Goal: Information Seeking & Learning: Stay updated

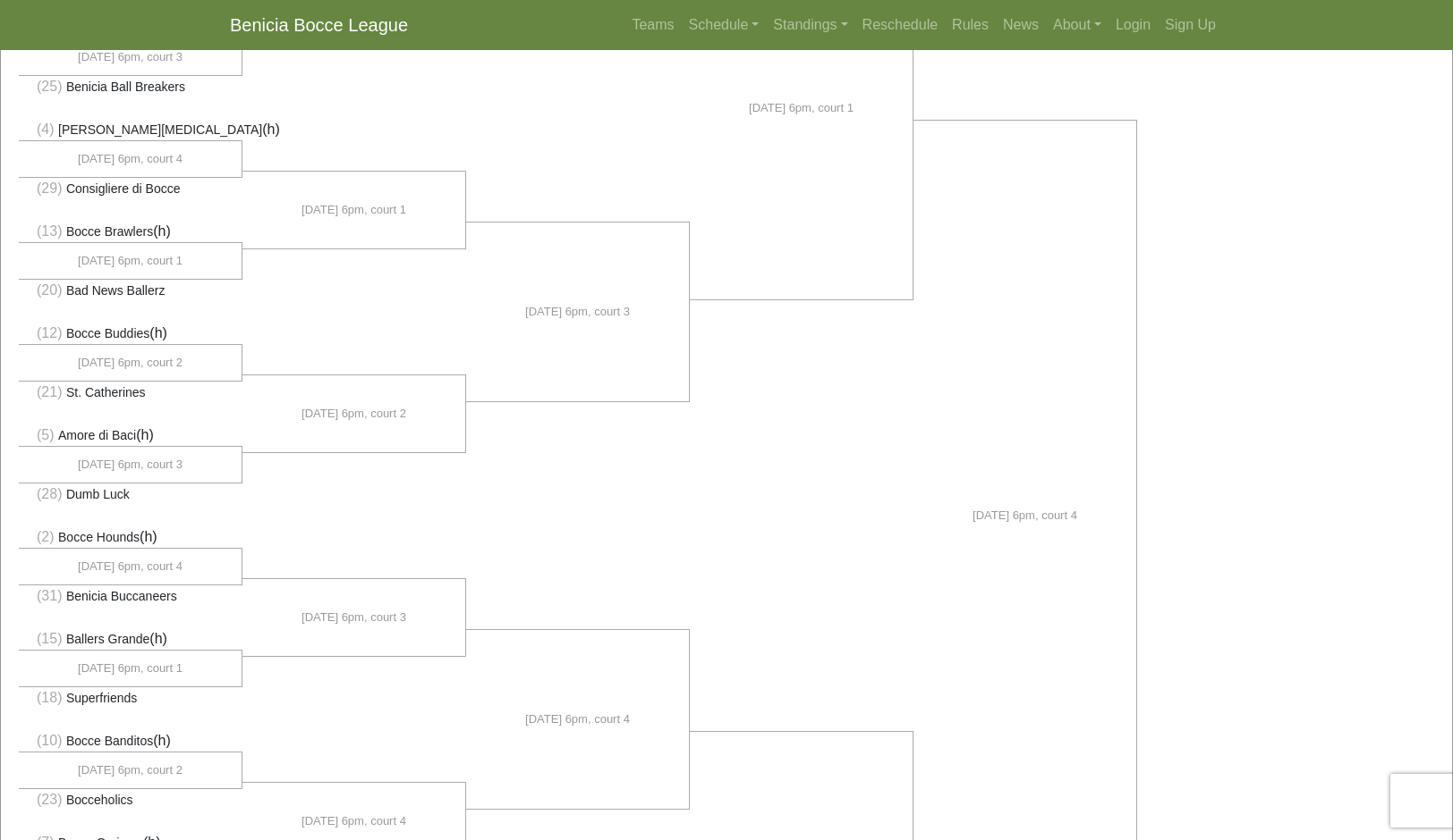
scroll to position [496, 0]
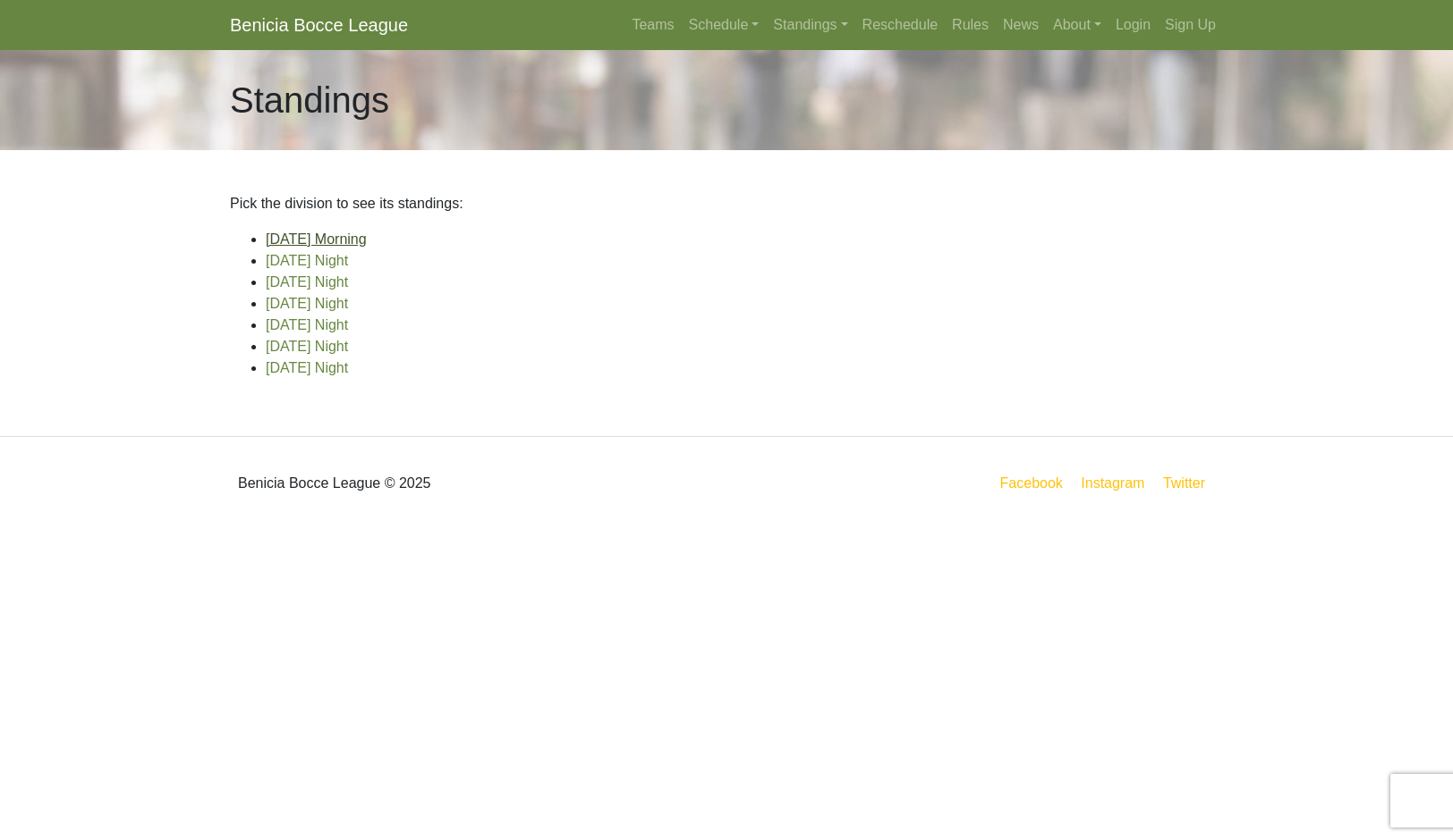
click at [358, 247] on link "[DATE] Morning" at bounding box center [316, 239] width 101 height 15
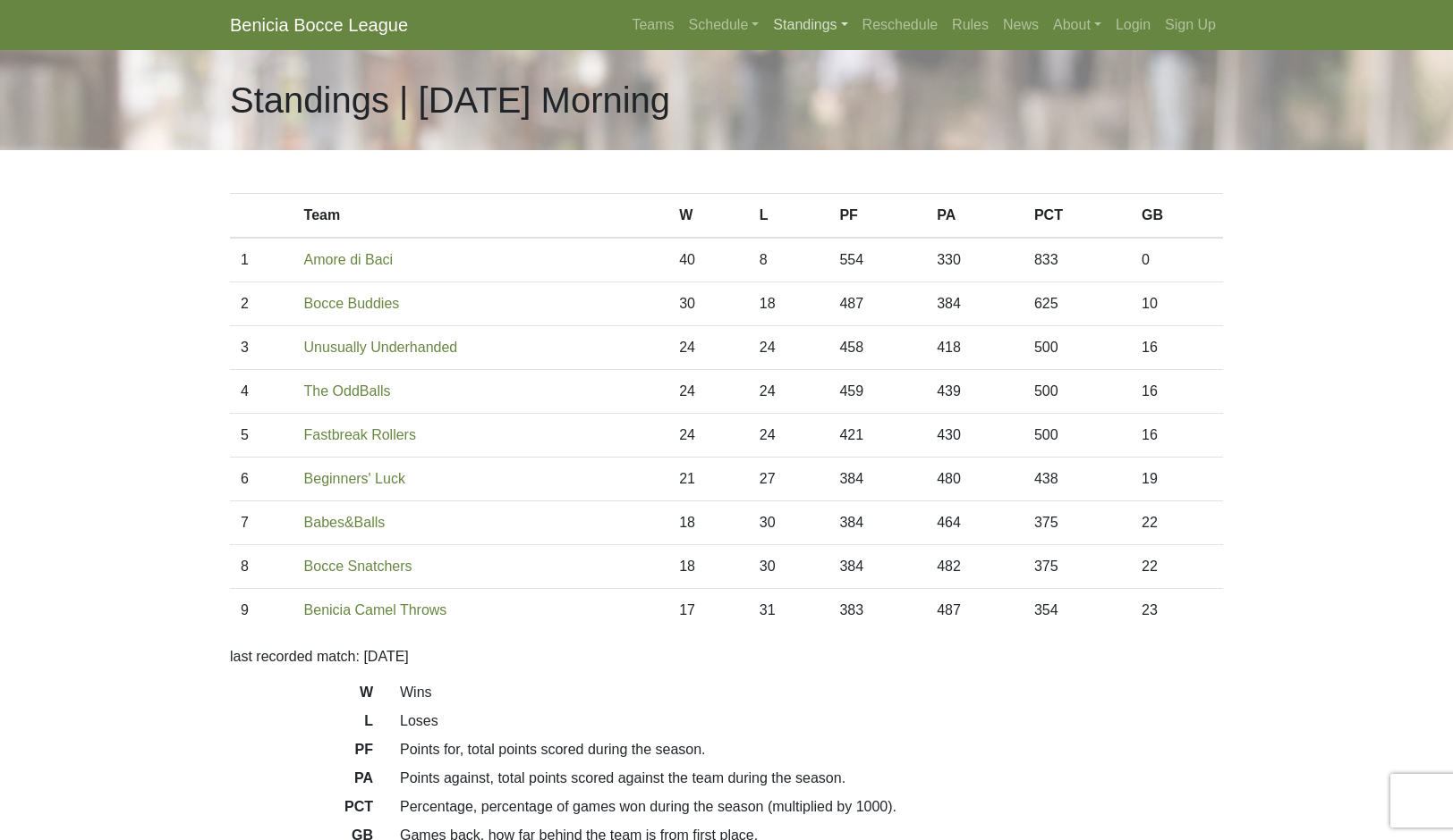
click at [828, 39] on link "Standings" at bounding box center [809, 25] width 89 height 36
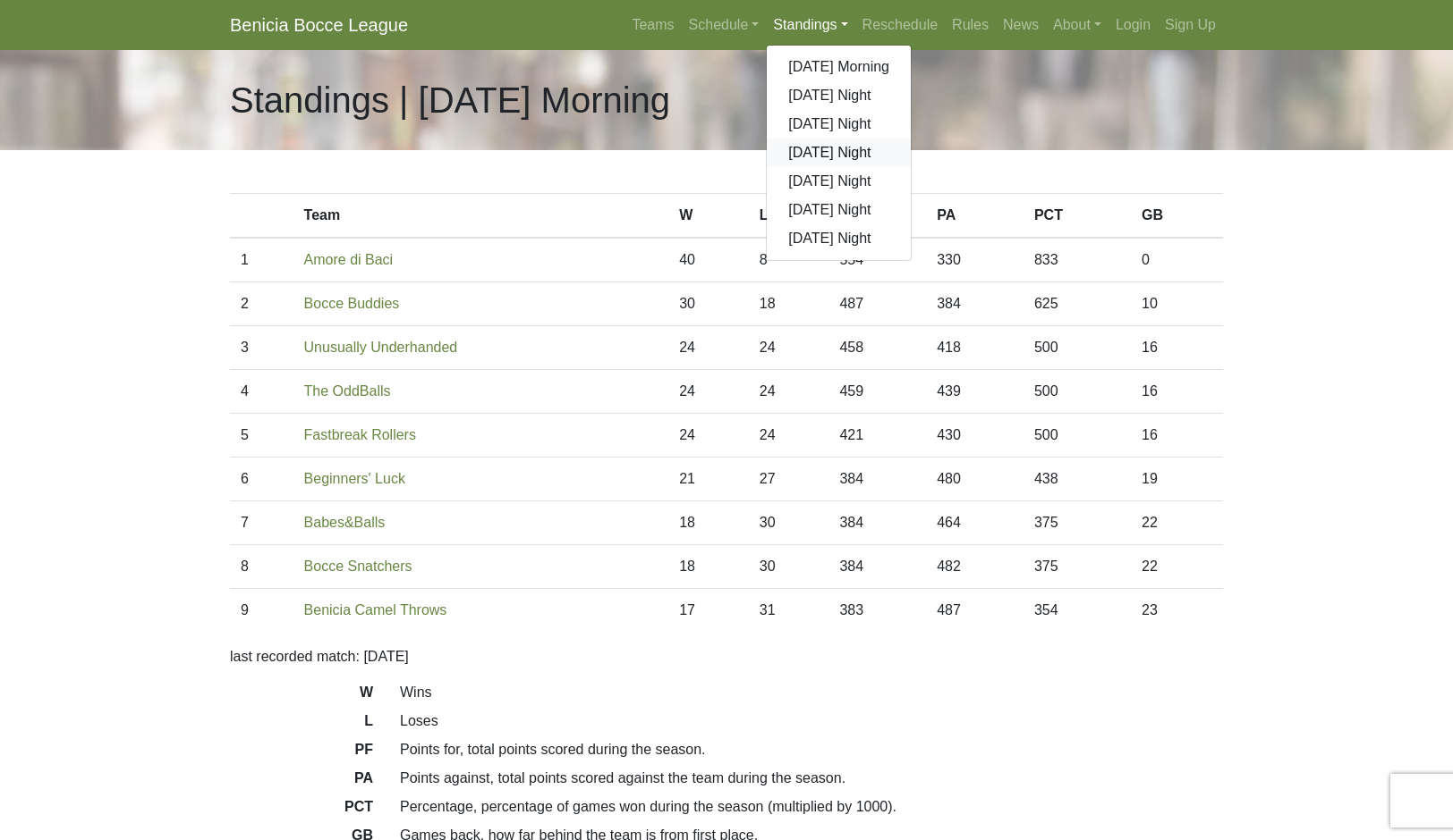
click at [910, 167] on link "[DATE] Night" at bounding box center [838, 153] width 144 height 29
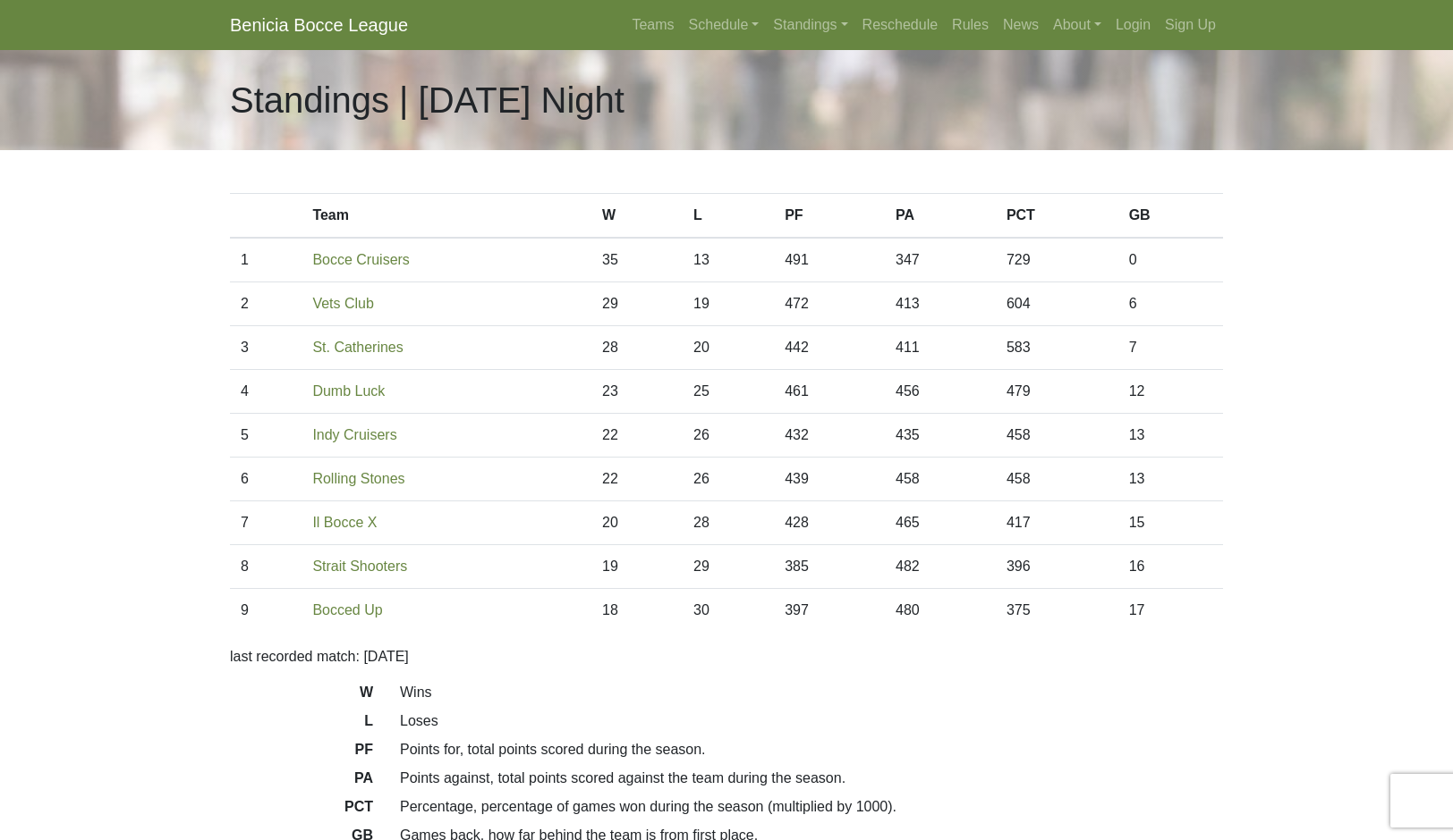
click at [833, 43] on link "Standings" at bounding box center [809, 25] width 89 height 36
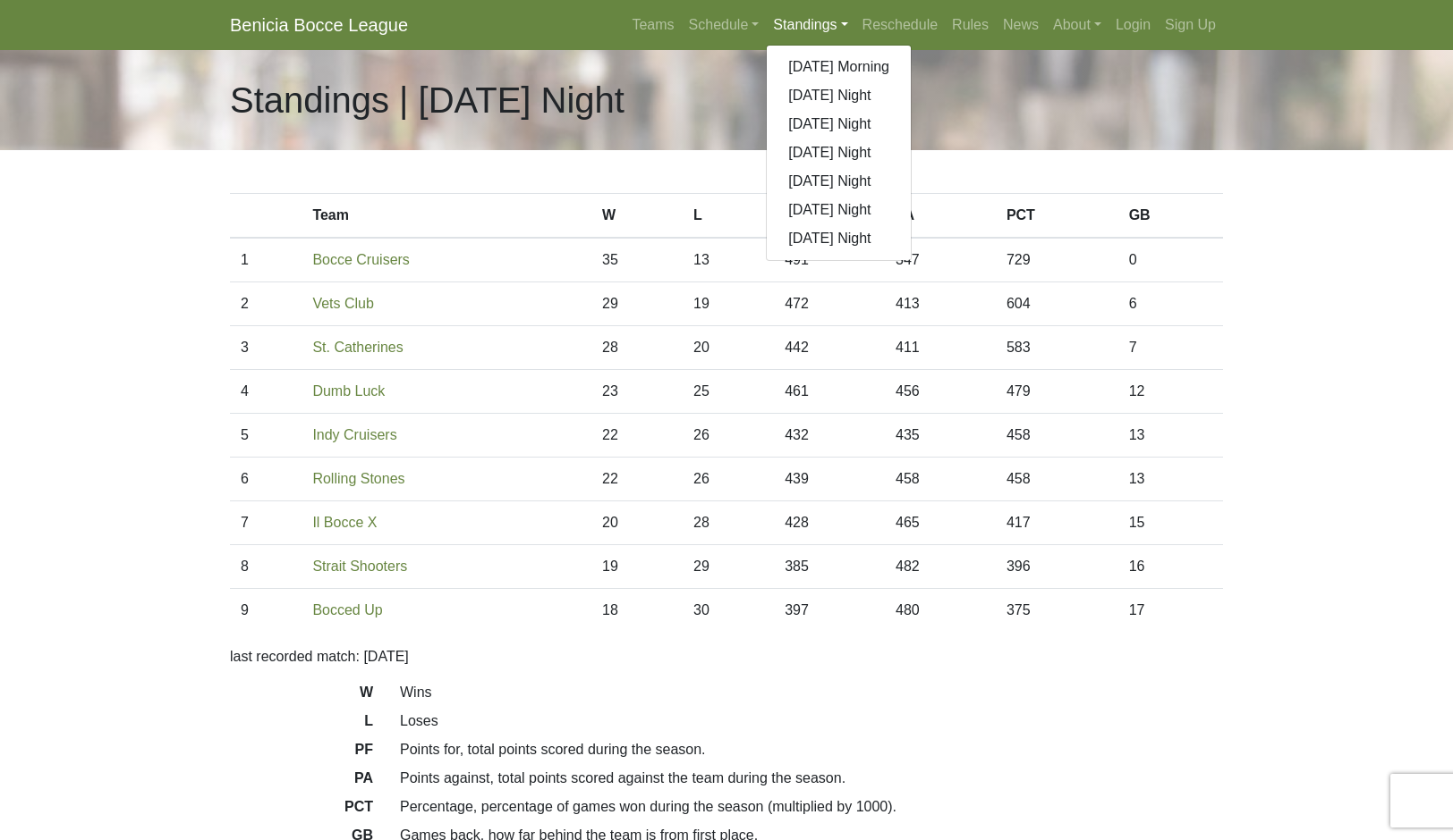
click at [896, 253] on link "[DATE] Night" at bounding box center [838, 239] width 144 height 29
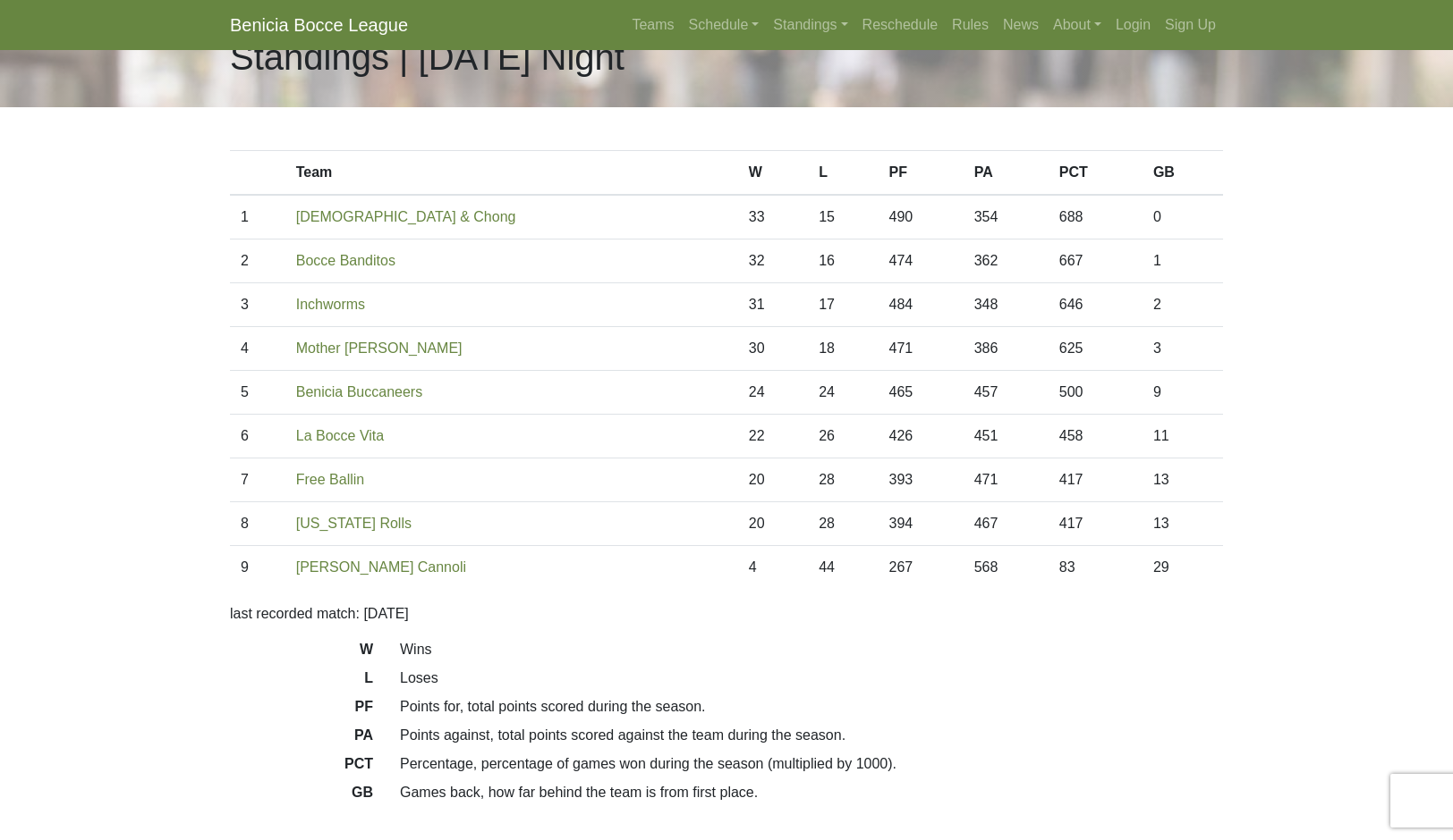
scroll to position [44, 0]
click at [845, 43] on link "Standings" at bounding box center [809, 25] width 89 height 36
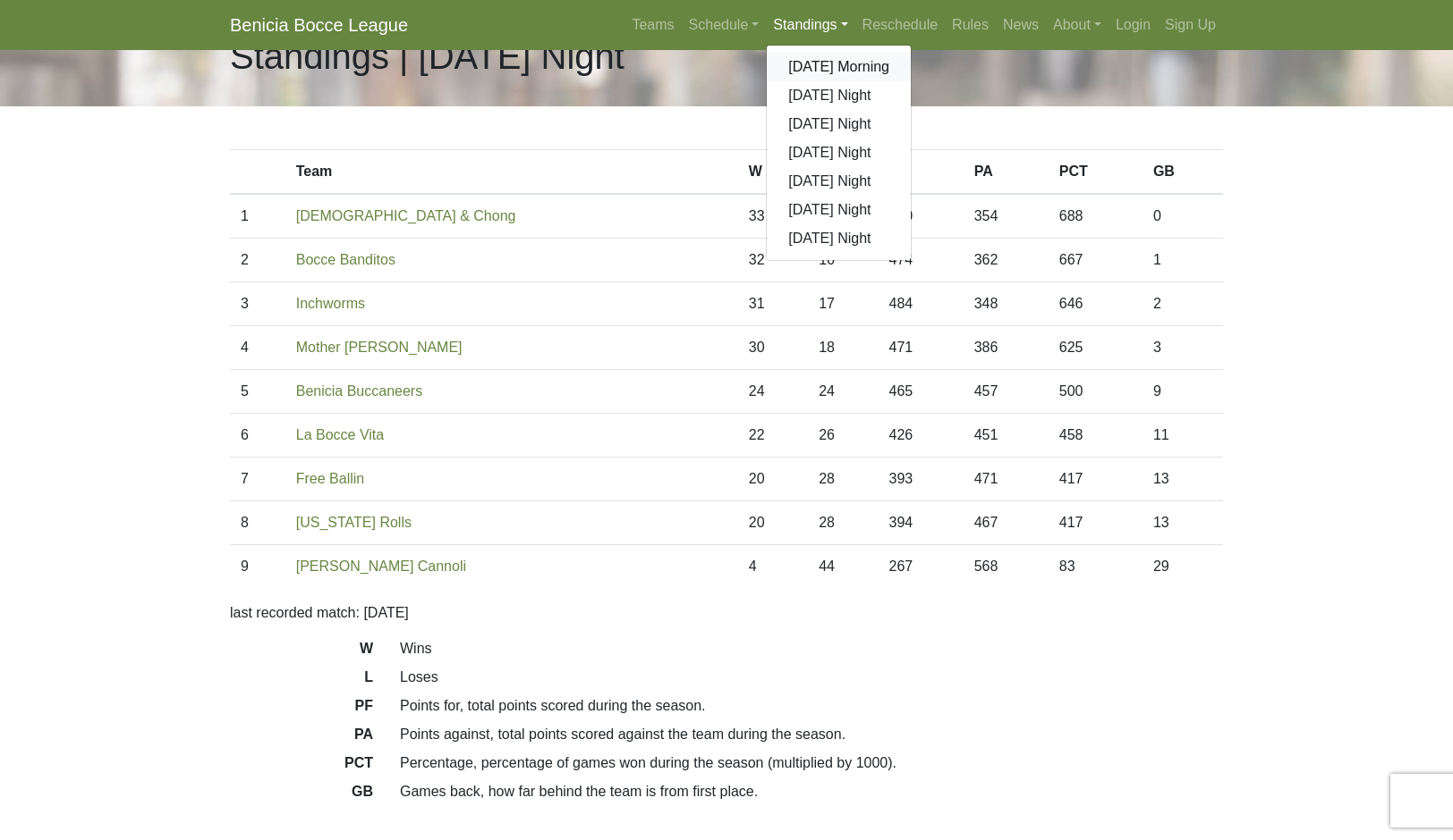
click at [896, 81] on link "[DATE] Morning" at bounding box center [838, 67] width 144 height 29
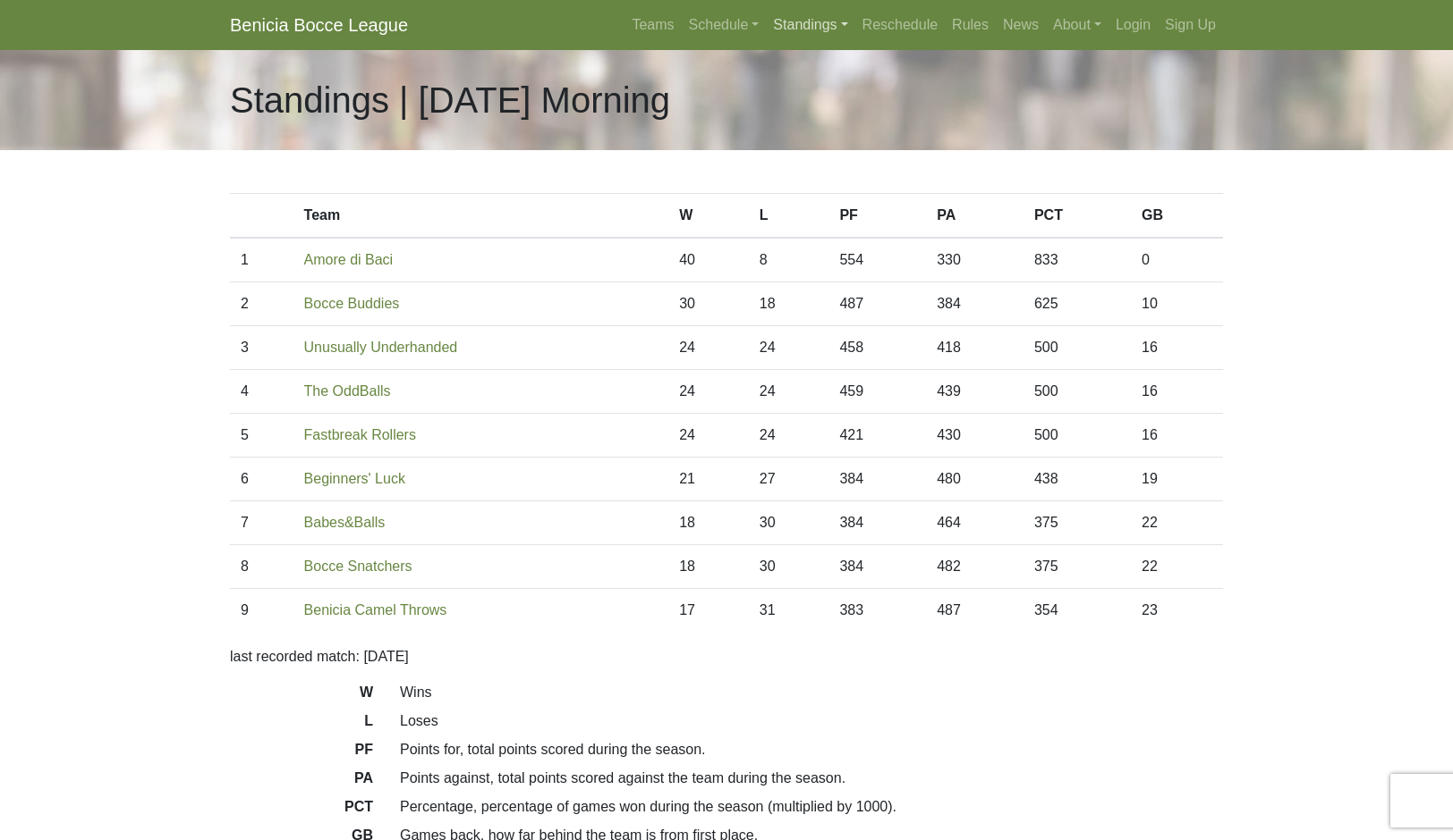
click at [830, 36] on link "Standings" at bounding box center [809, 25] width 89 height 36
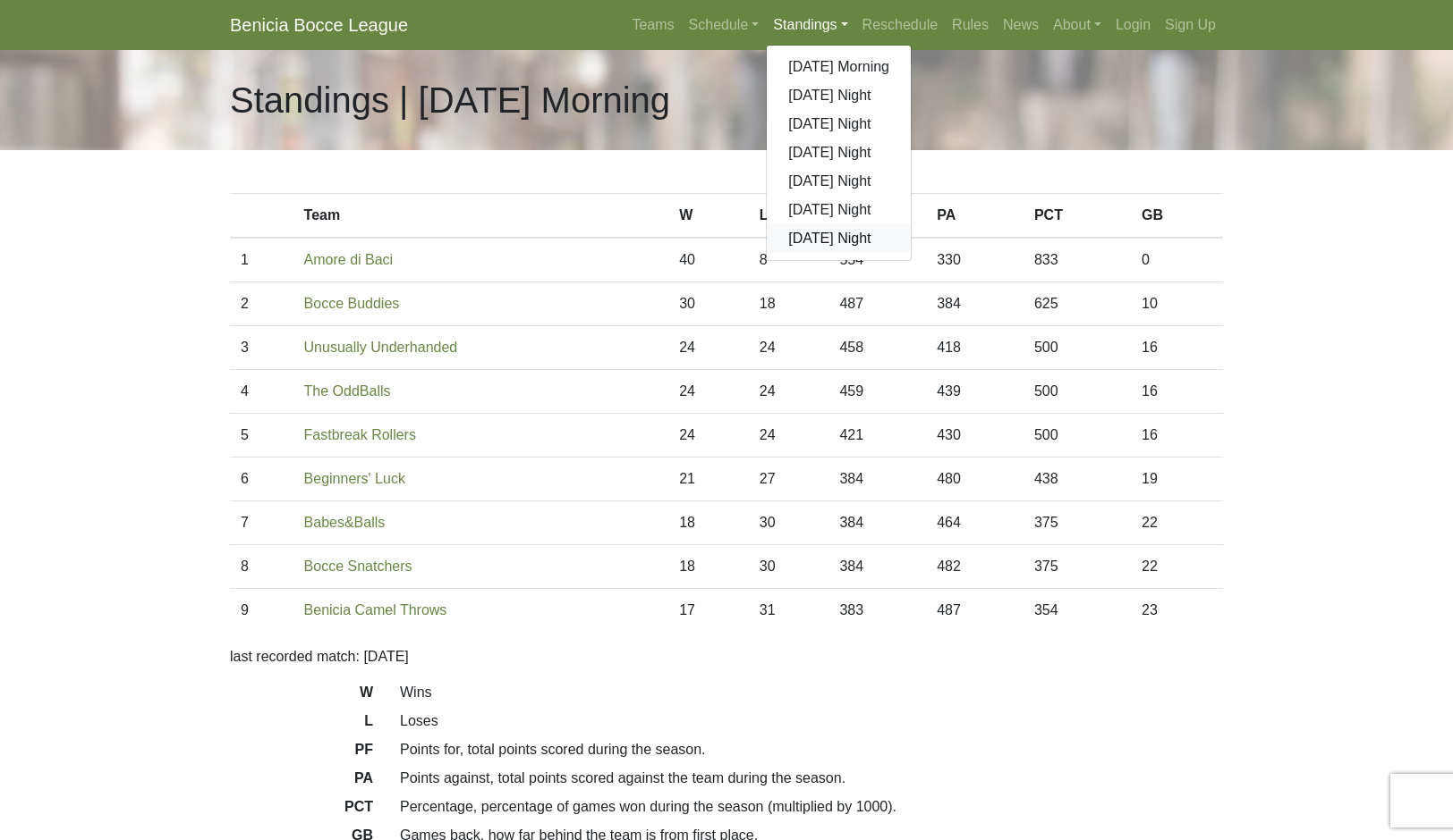
click at [876, 253] on link "[DATE] Night" at bounding box center [838, 239] width 144 height 29
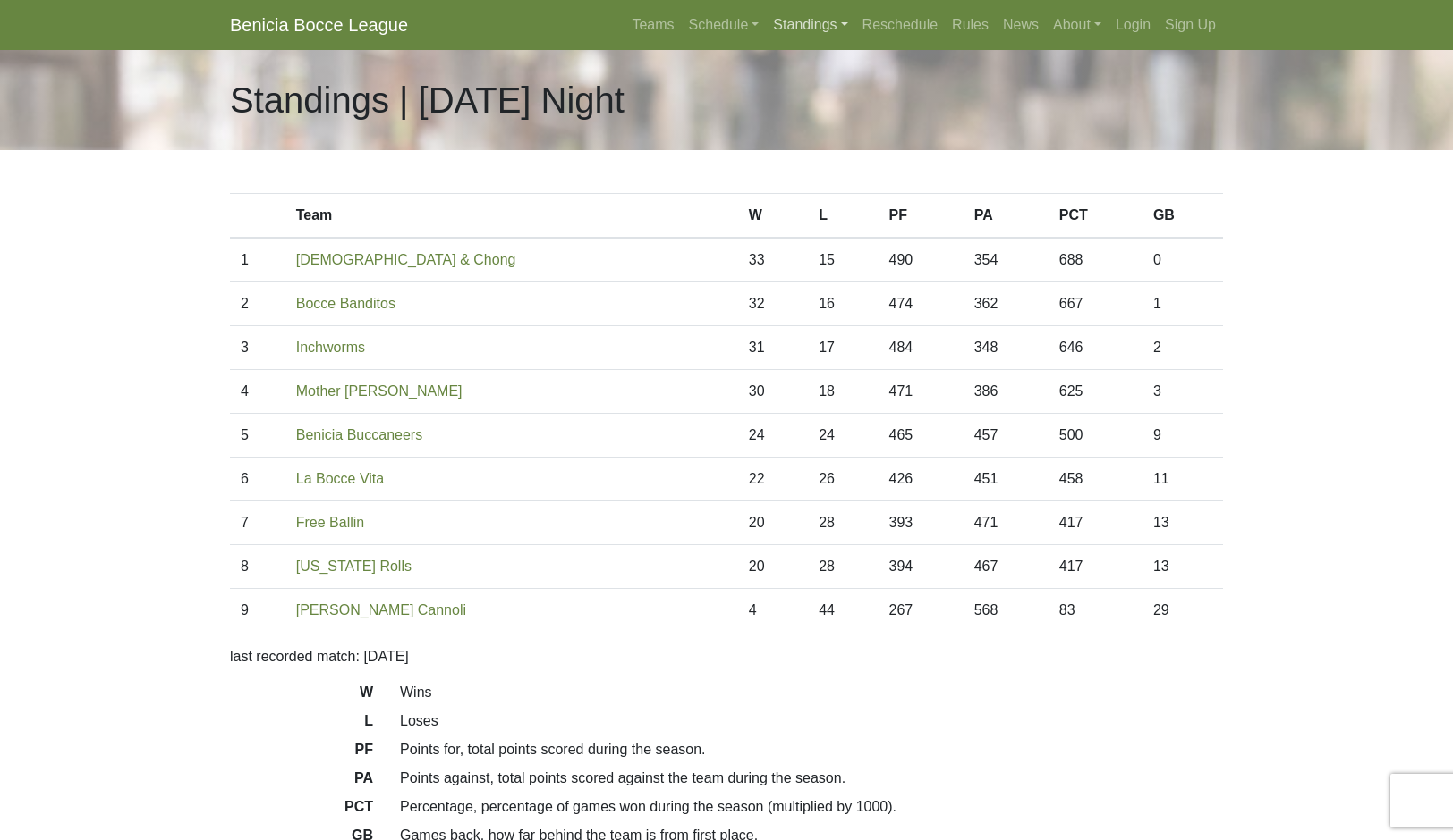
click at [850, 43] on link "Standings" at bounding box center [809, 25] width 89 height 36
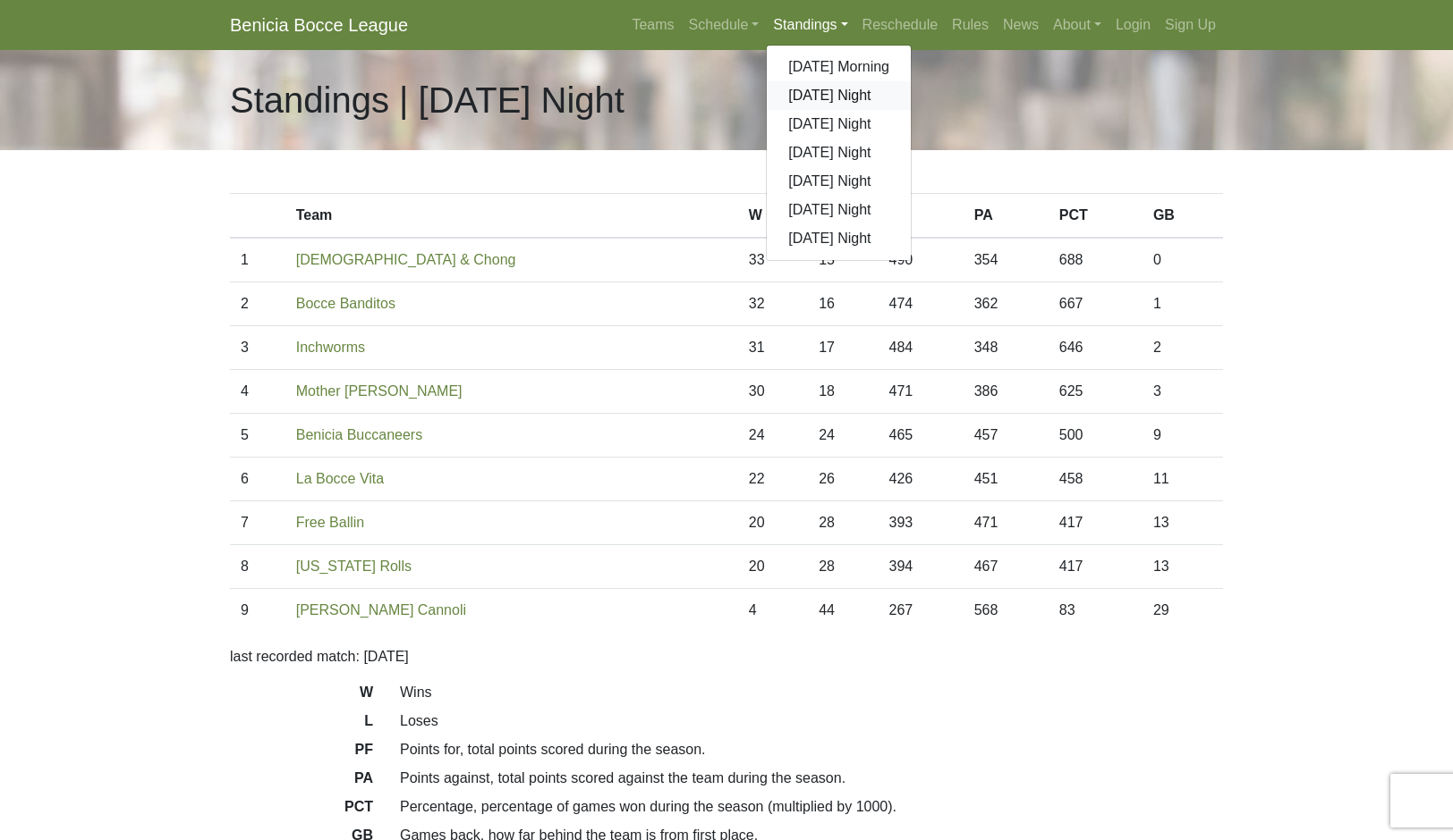
click at [910, 110] on link "[DATE] Night" at bounding box center [838, 95] width 144 height 29
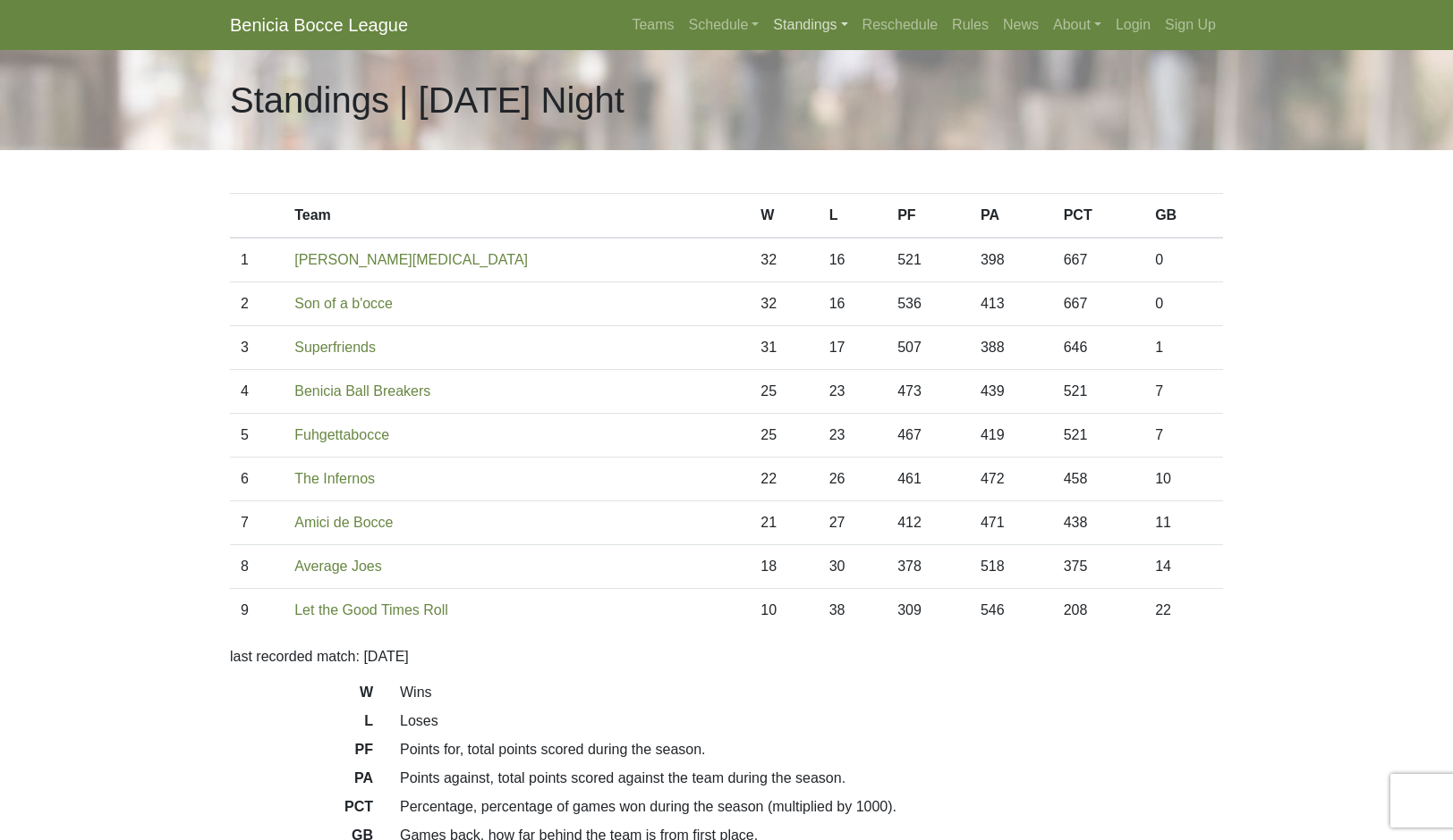
click at [854, 43] on link "Standings" at bounding box center [809, 25] width 89 height 36
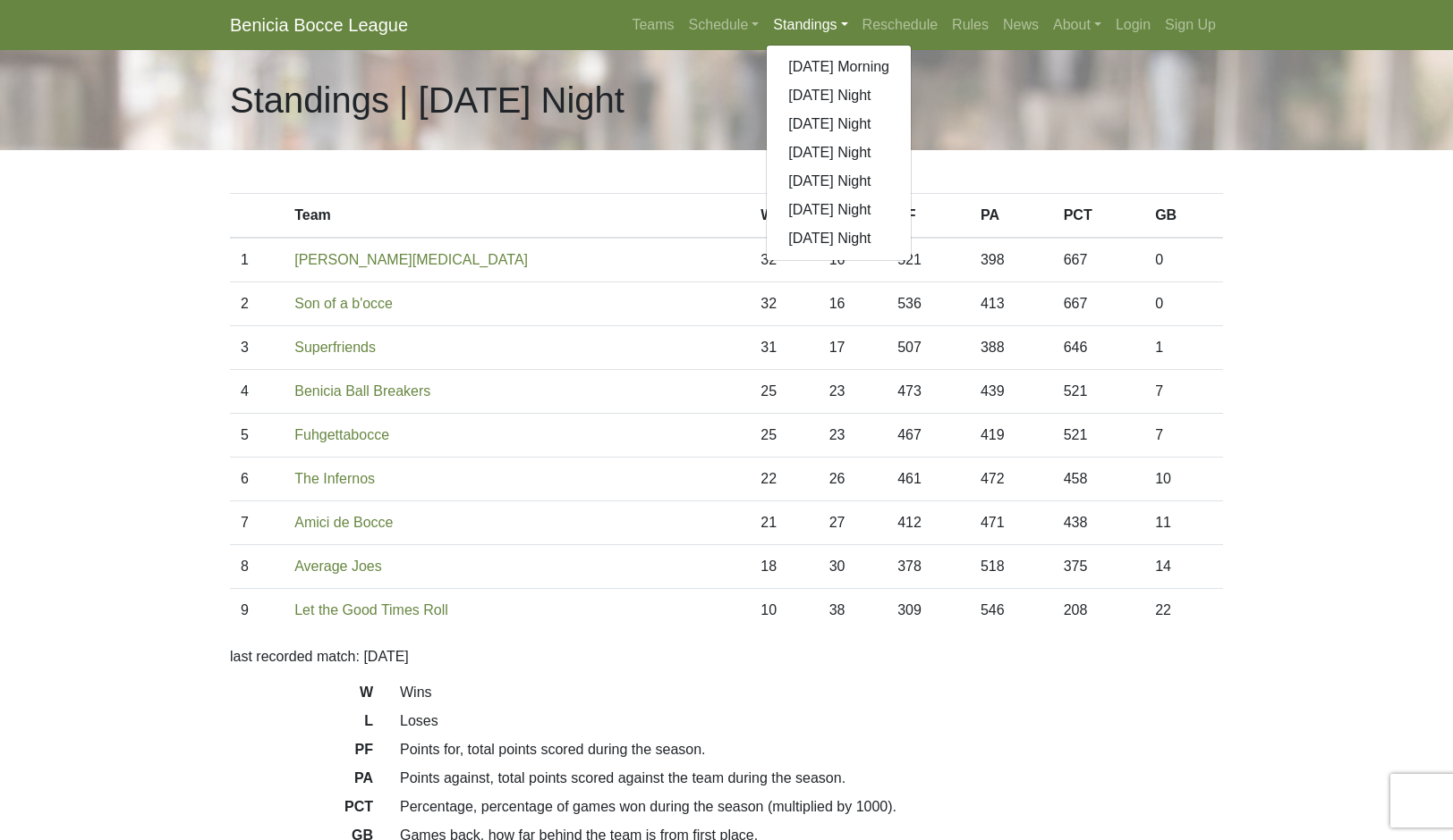
click at [910, 139] on link "[DATE] Night" at bounding box center [838, 124] width 144 height 29
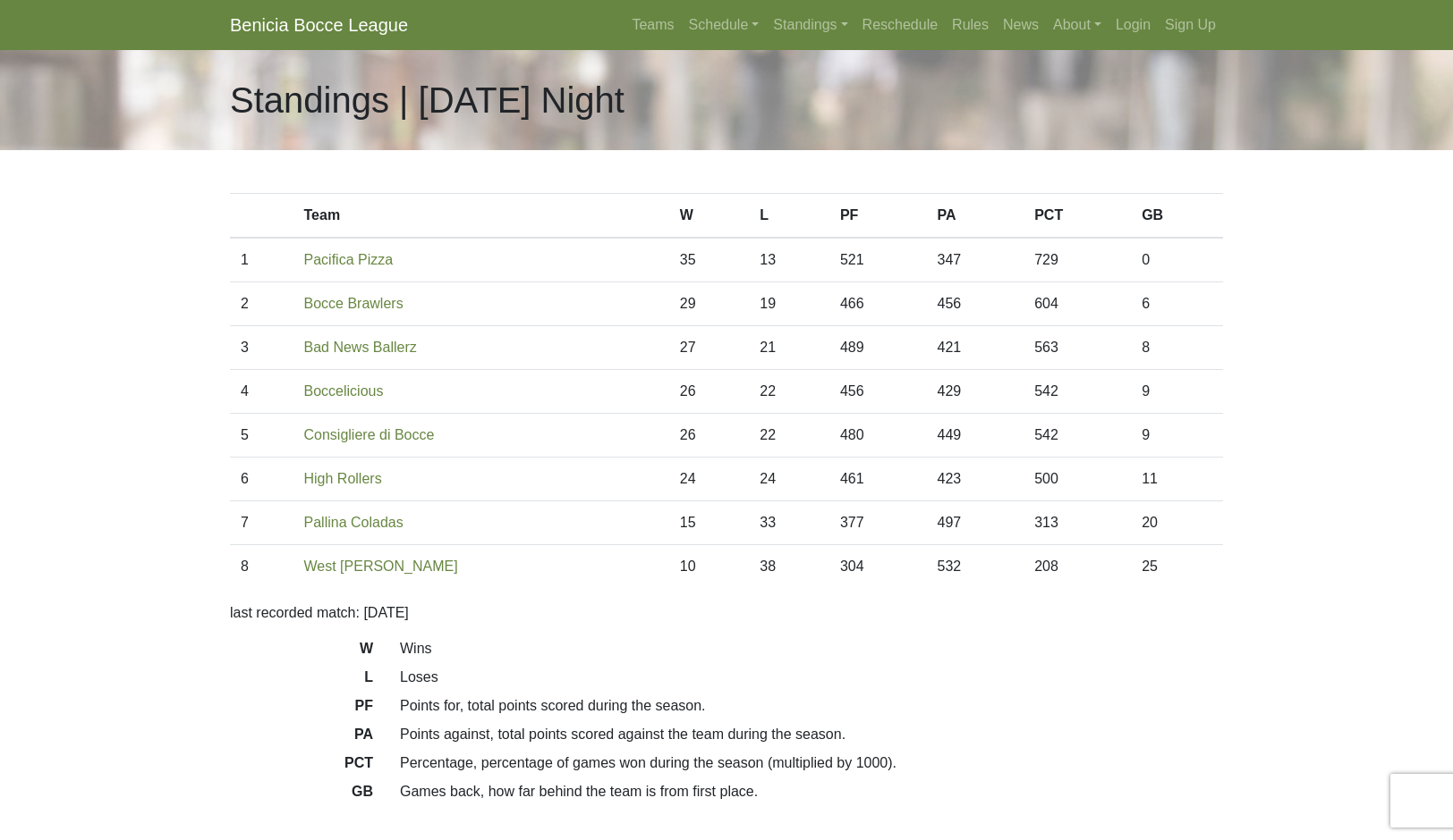
click at [853, 43] on link "Standings" at bounding box center [809, 25] width 89 height 36
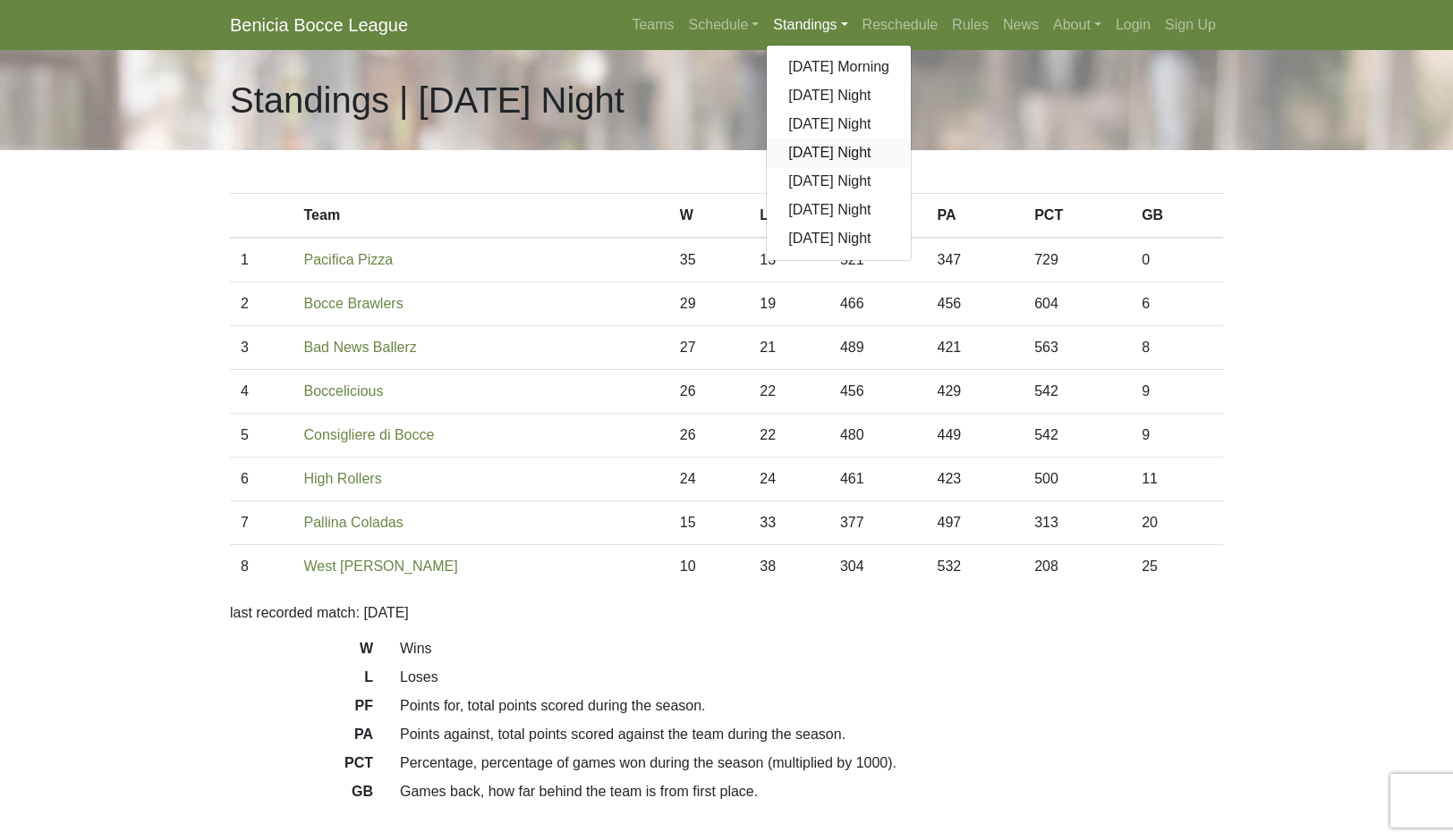
click at [910, 167] on link "[DATE] Night" at bounding box center [838, 153] width 144 height 29
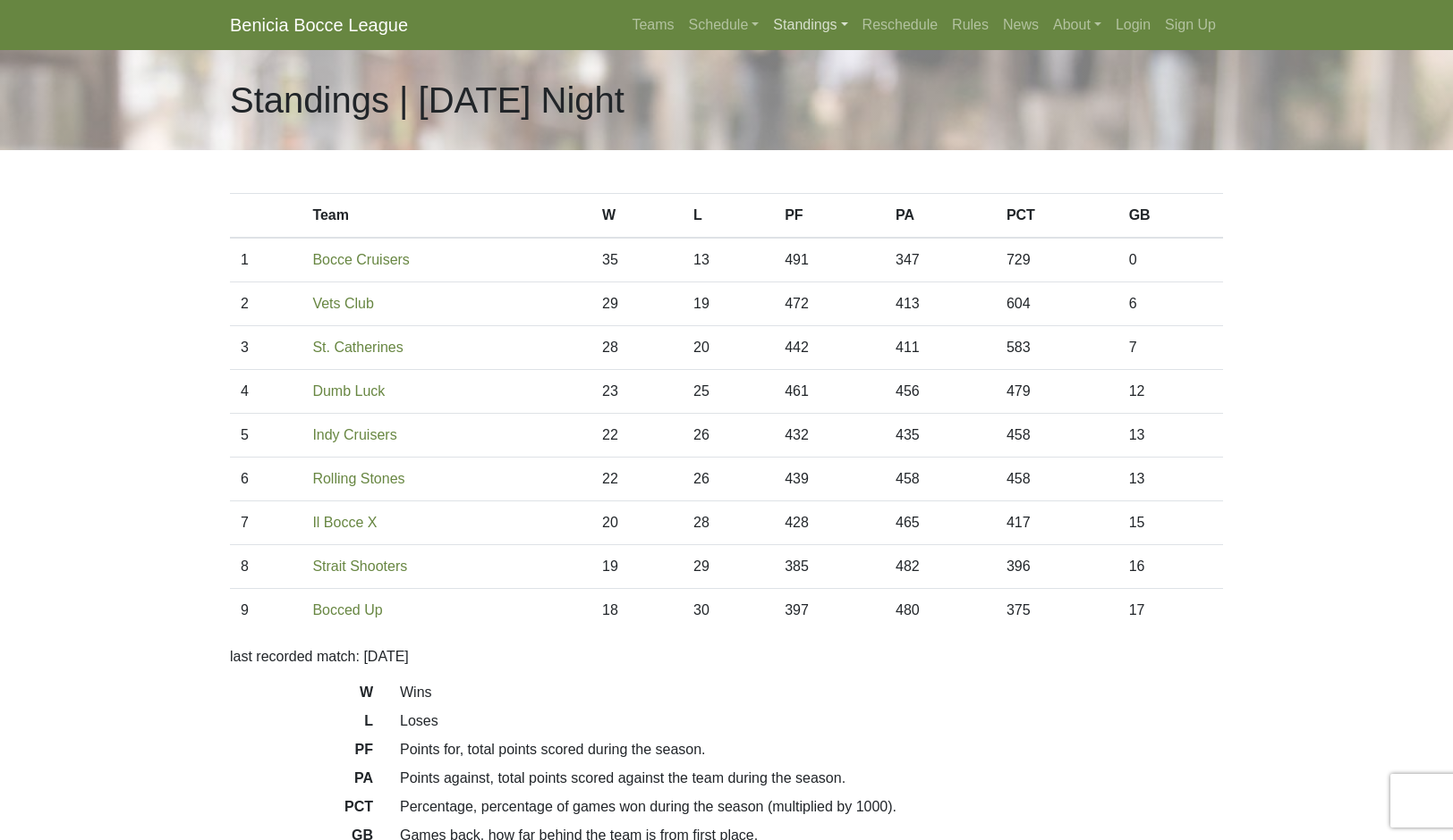
click at [854, 42] on link "Standings" at bounding box center [809, 25] width 89 height 36
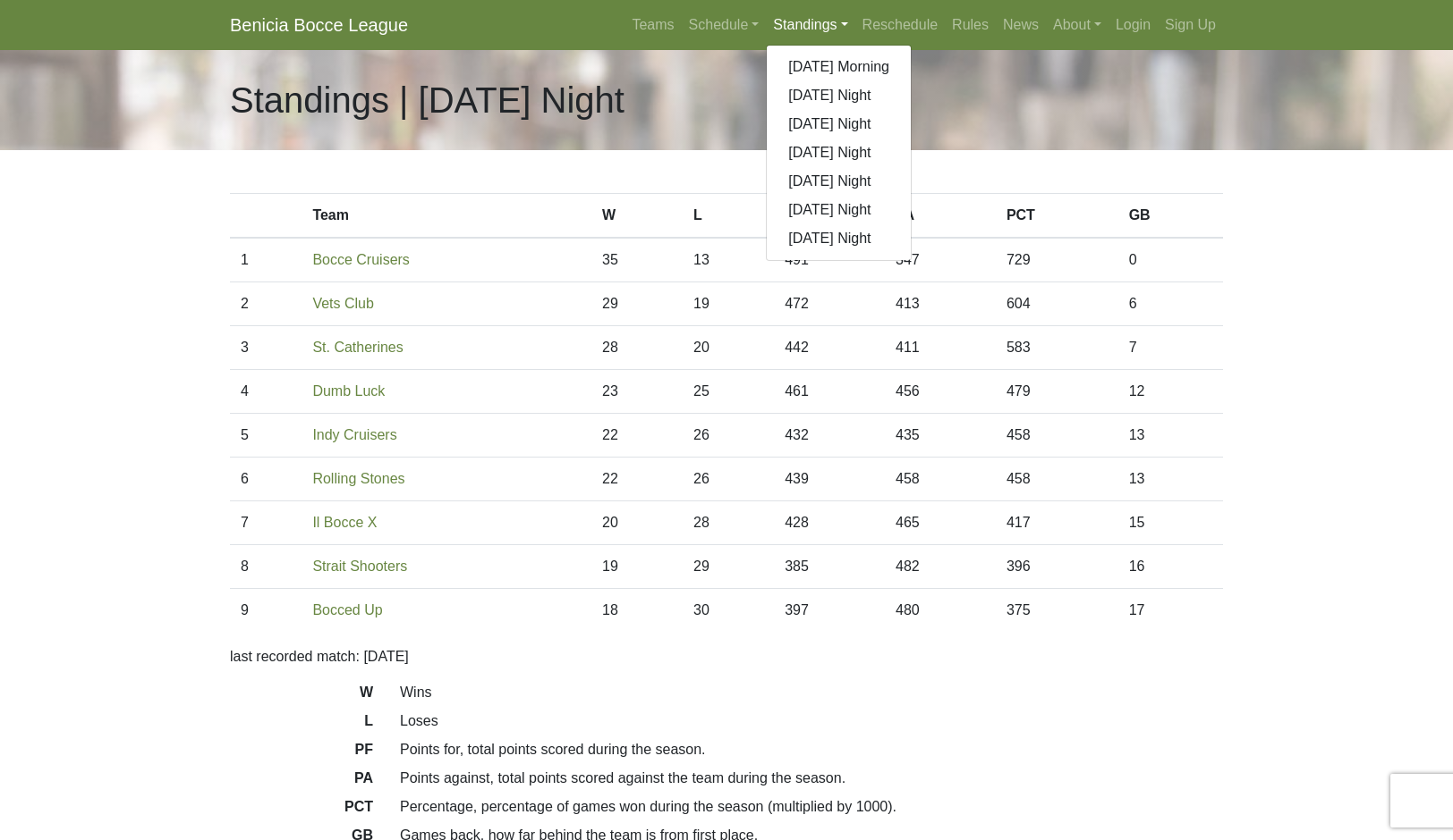
click at [910, 167] on link "[DATE] Night" at bounding box center [838, 153] width 144 height 29
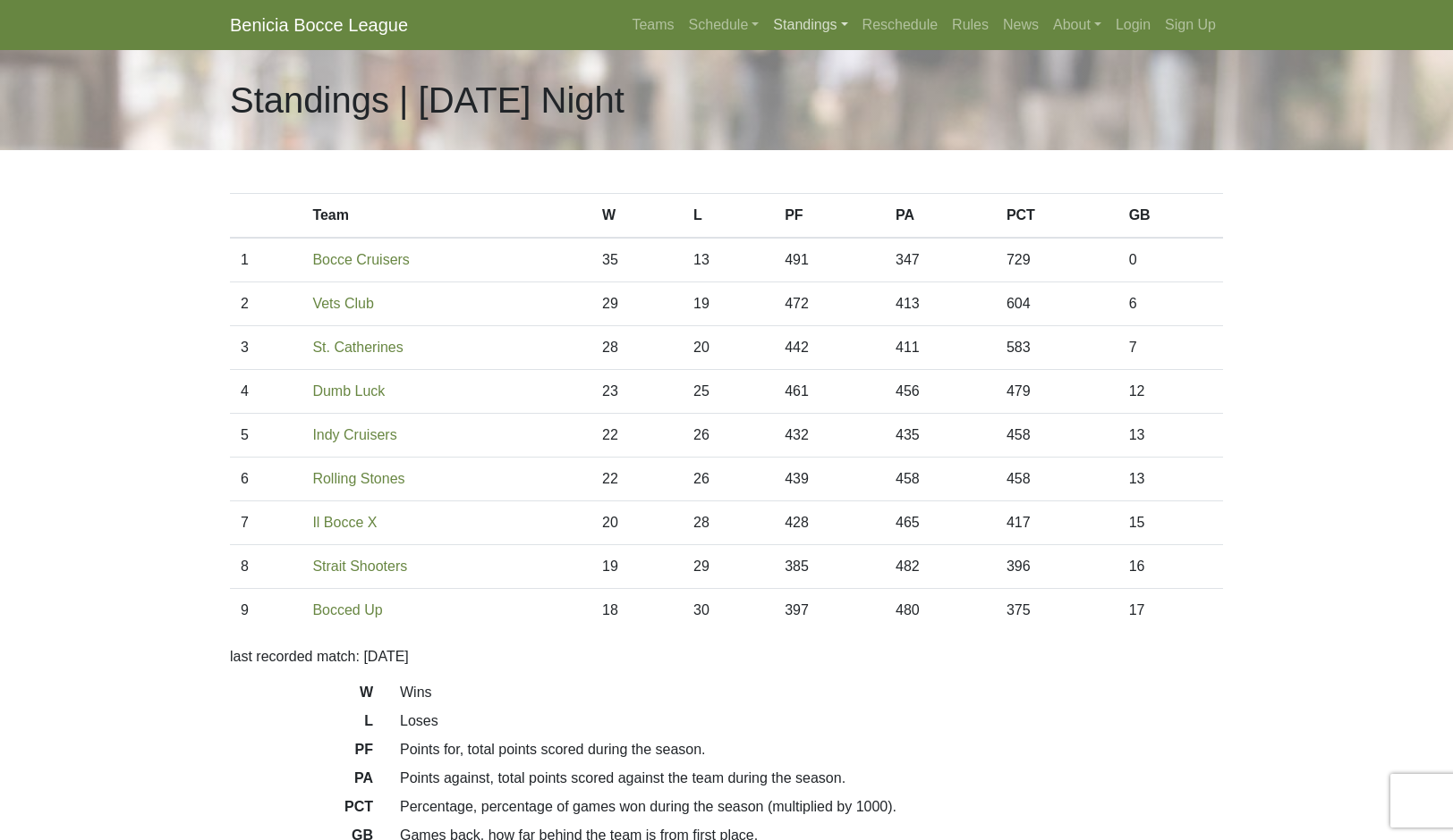
click at [849, 43] on link "Standings" at bounding box center [809, 25] width 89 height 36
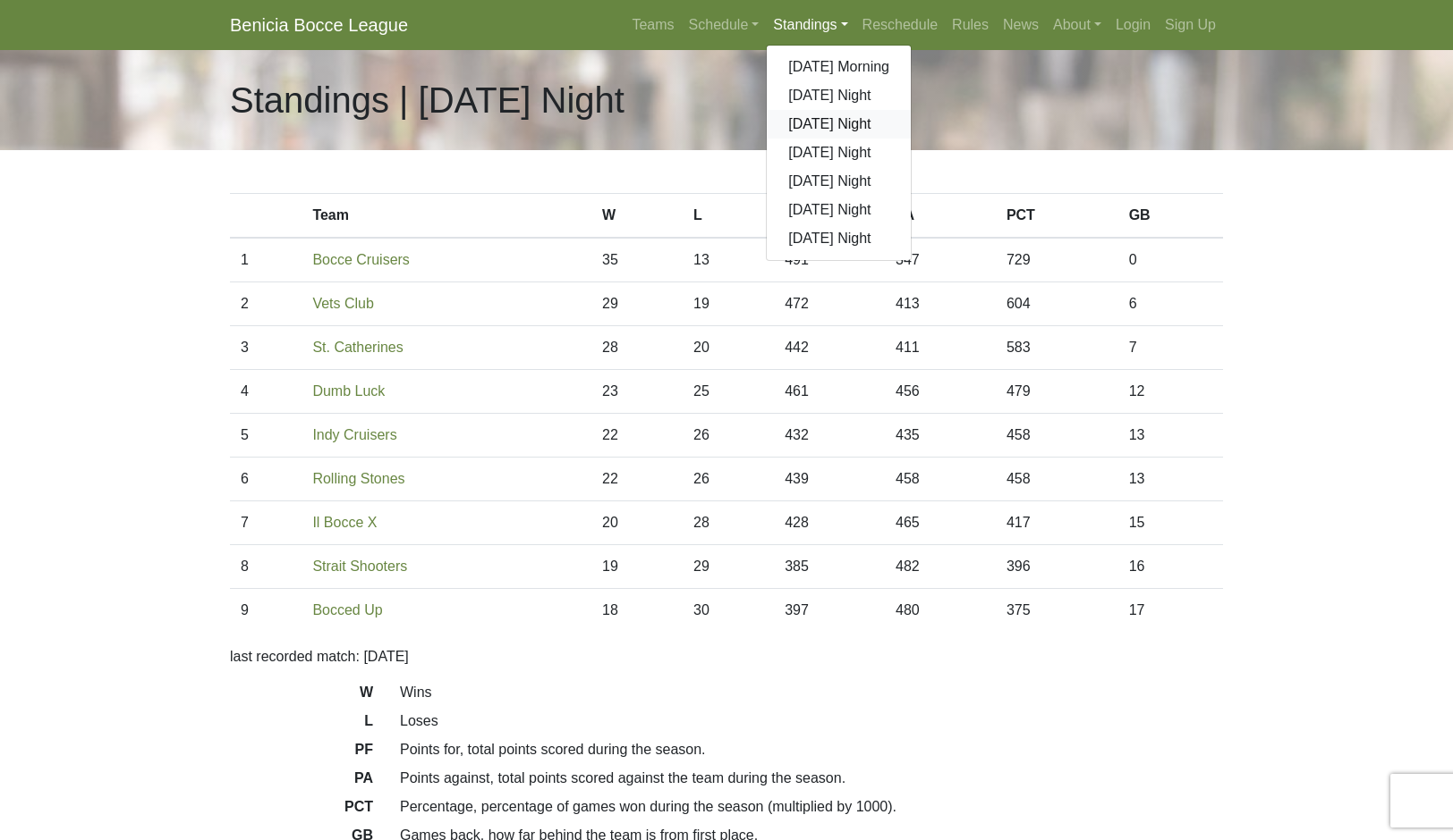
click at [907, 139] on link "[DATE] Night" at bounding box center [838, 124] width 144 height 29
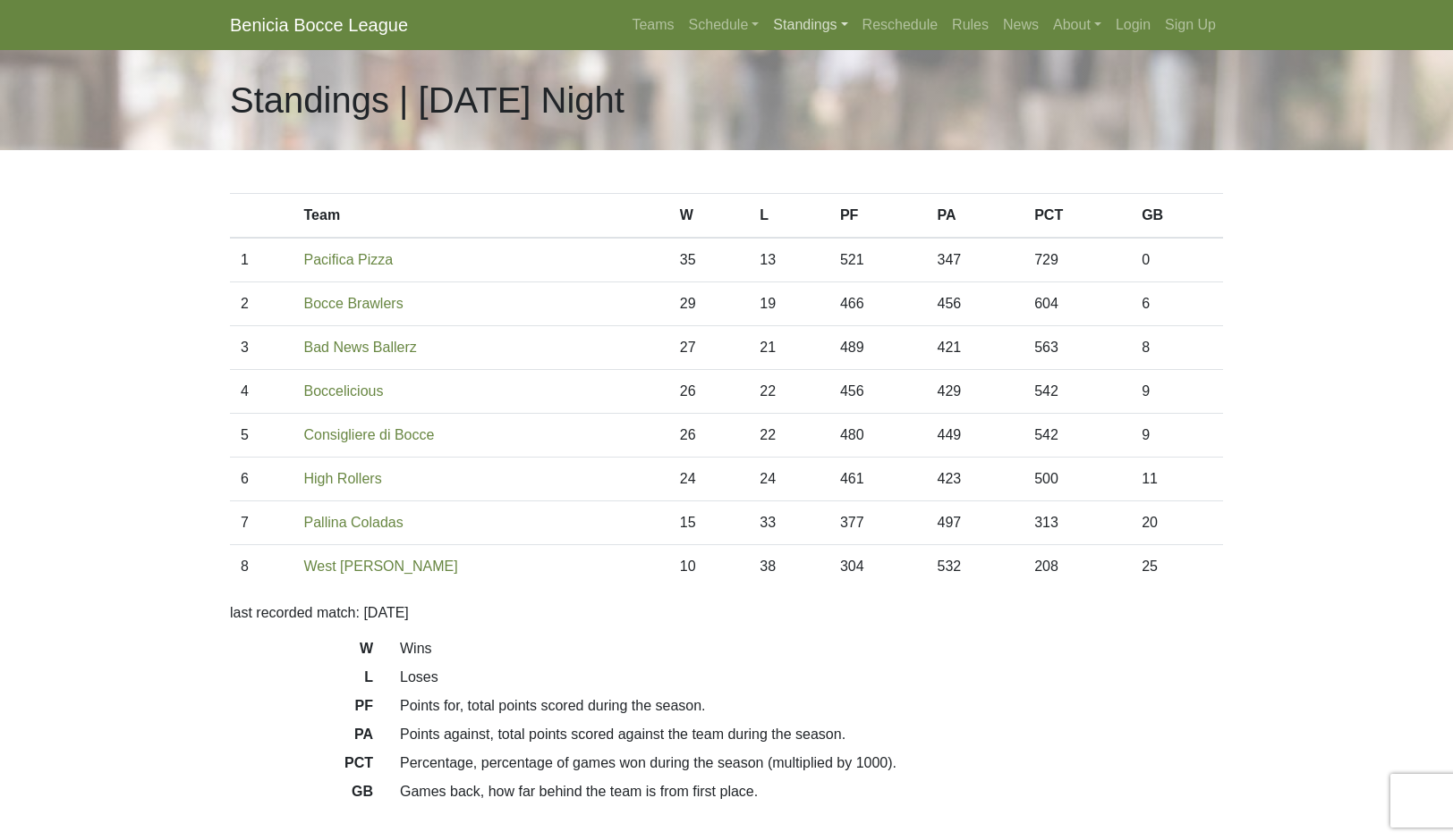
click at [845, 43] on link "Standings" at bounding box center [809, 25] width 89 height 36
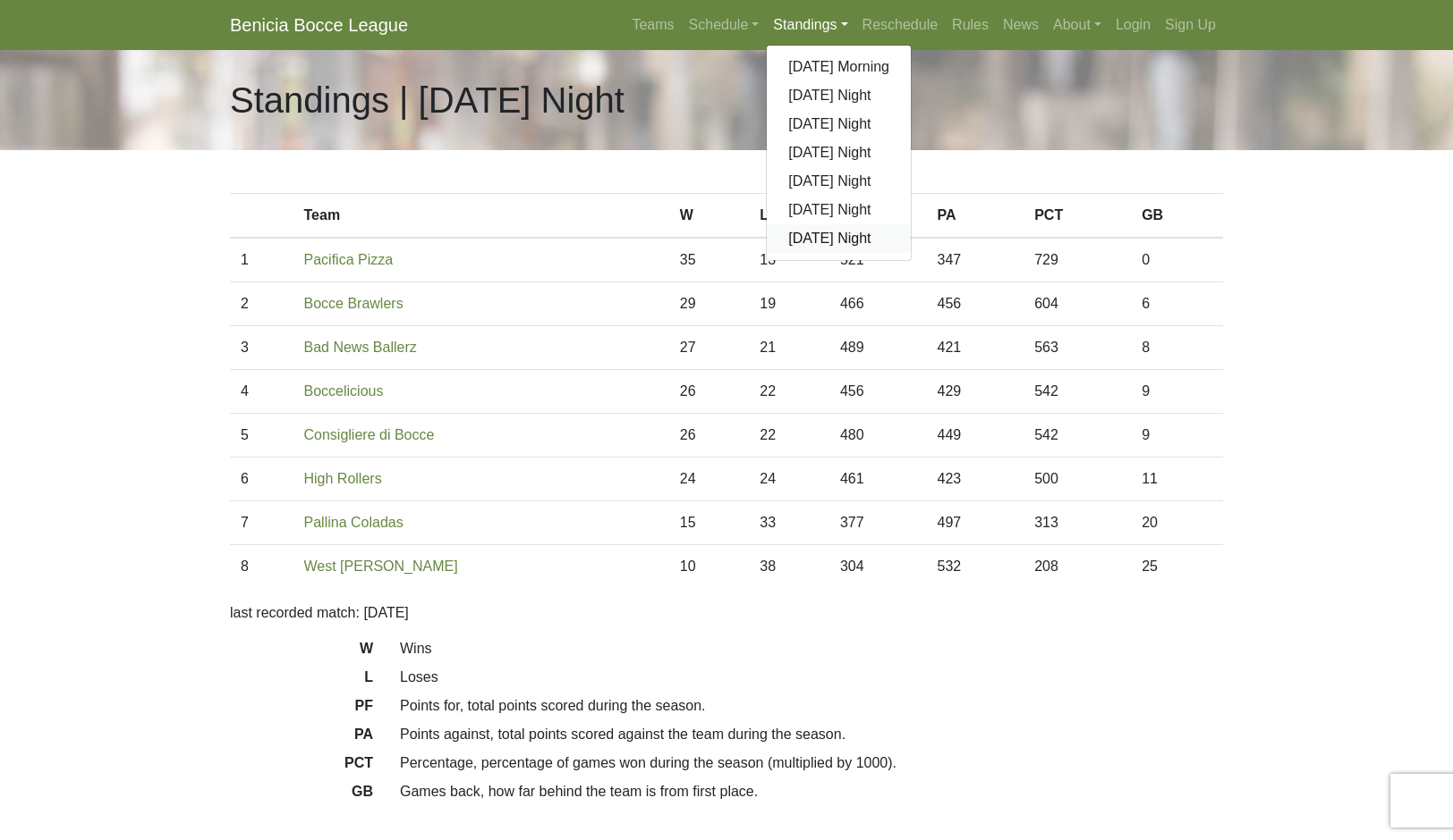
click at [900, 253] on link "[DATE] Night" at bounding box center [838, 239] width 144 height 29
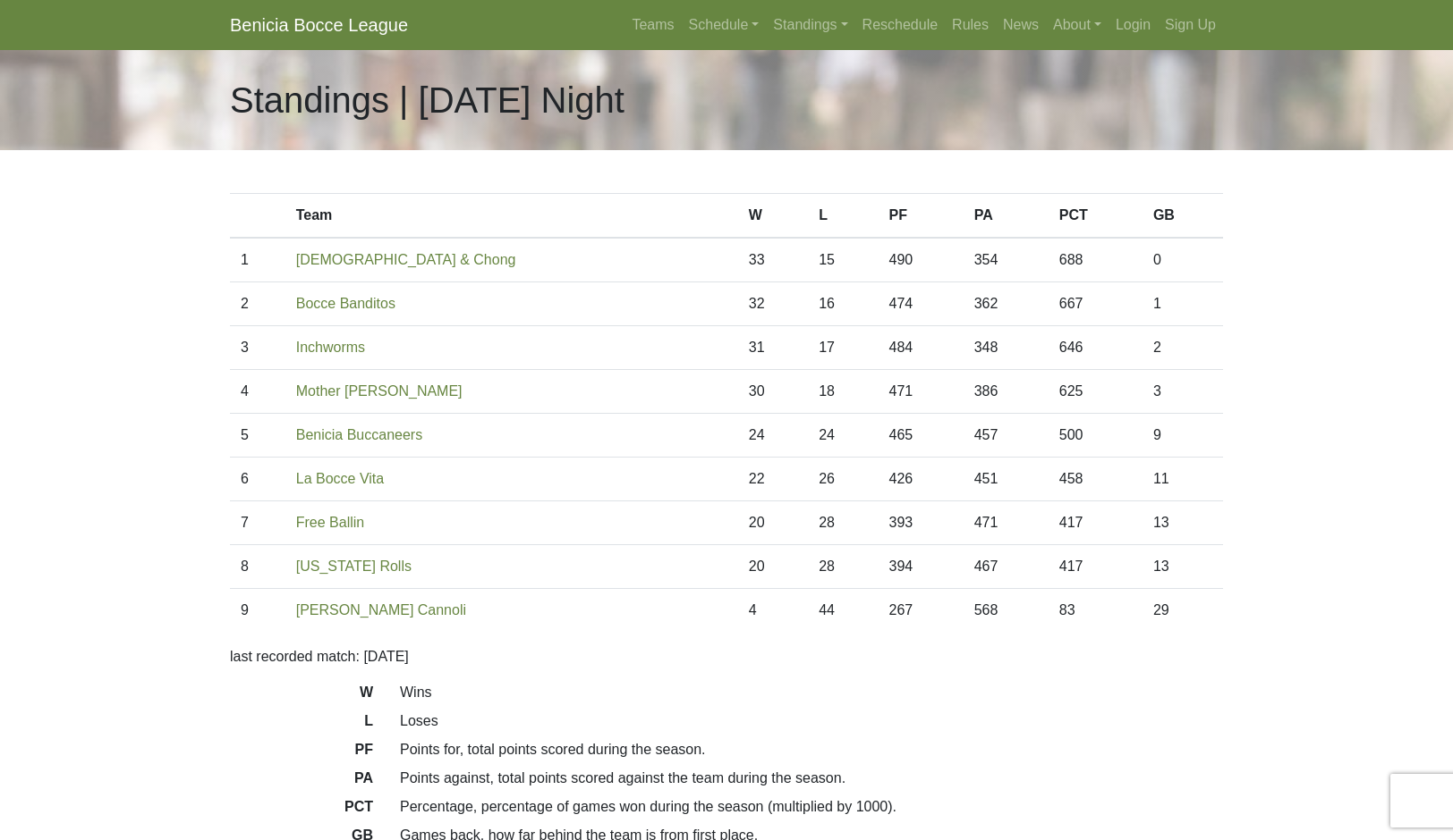
click at [854, 32] on link "Standings" at bounding box center [809, 25] width 89 height 36
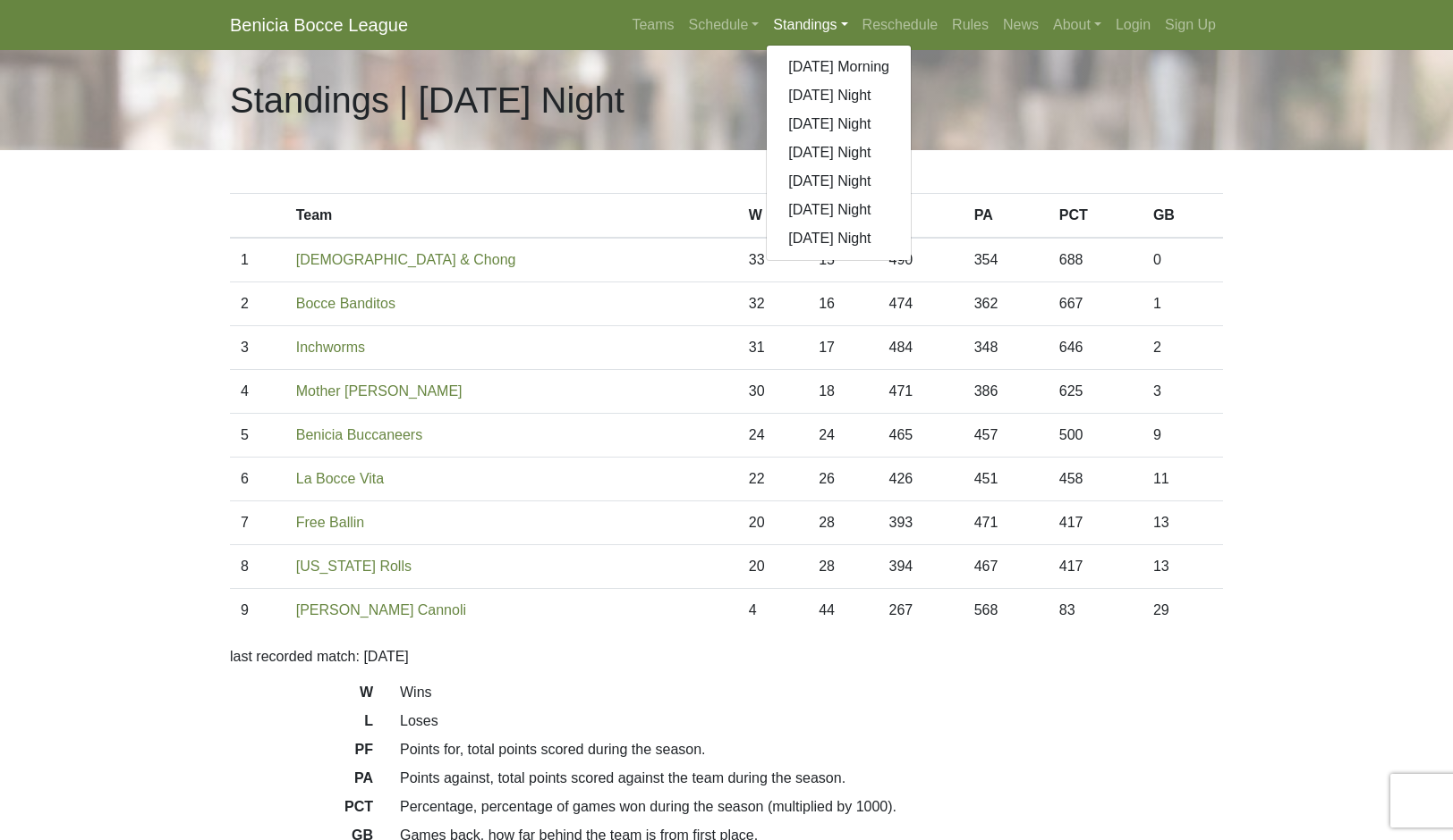
click at [888, 225] on link "[DATE] Night" at bounding box center [838, 210] width 144 height 29
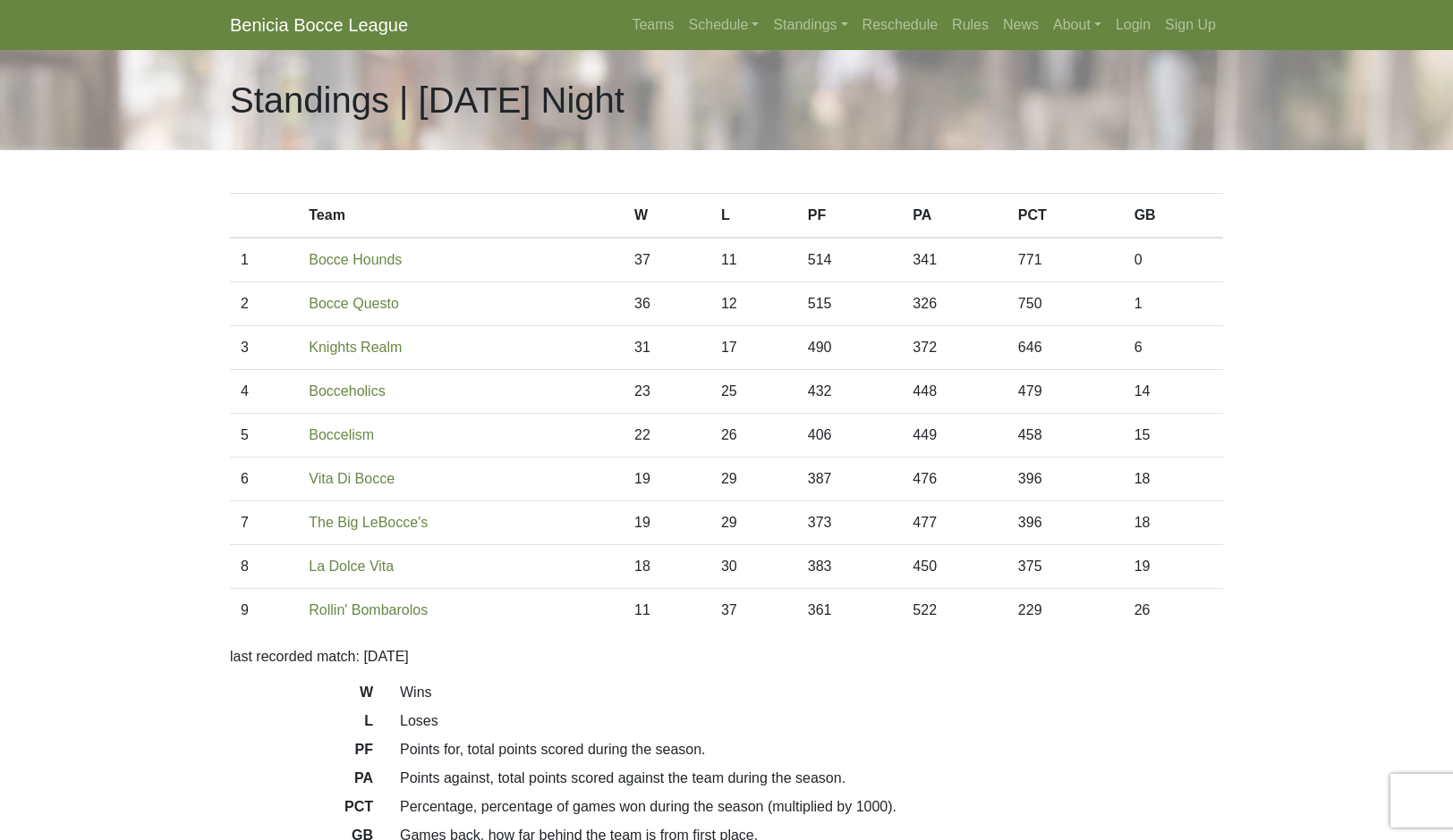
click at [854, 43] on link "Standings" at bounding box center [809, 25] width 89 height 36
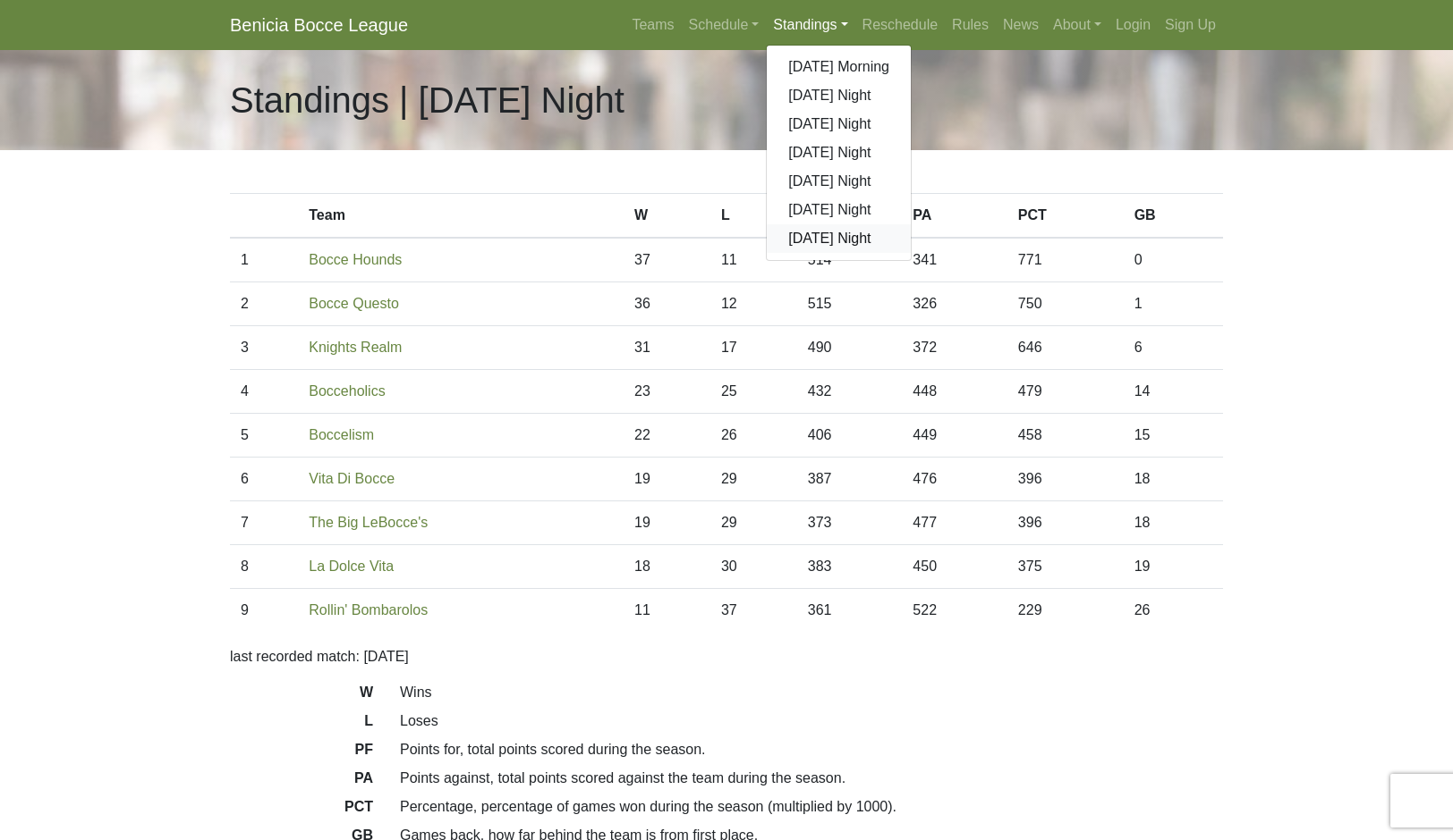
click at [892, 253] on link "[DATE] Night" at bounding box center [838, 239] width 144 height 29
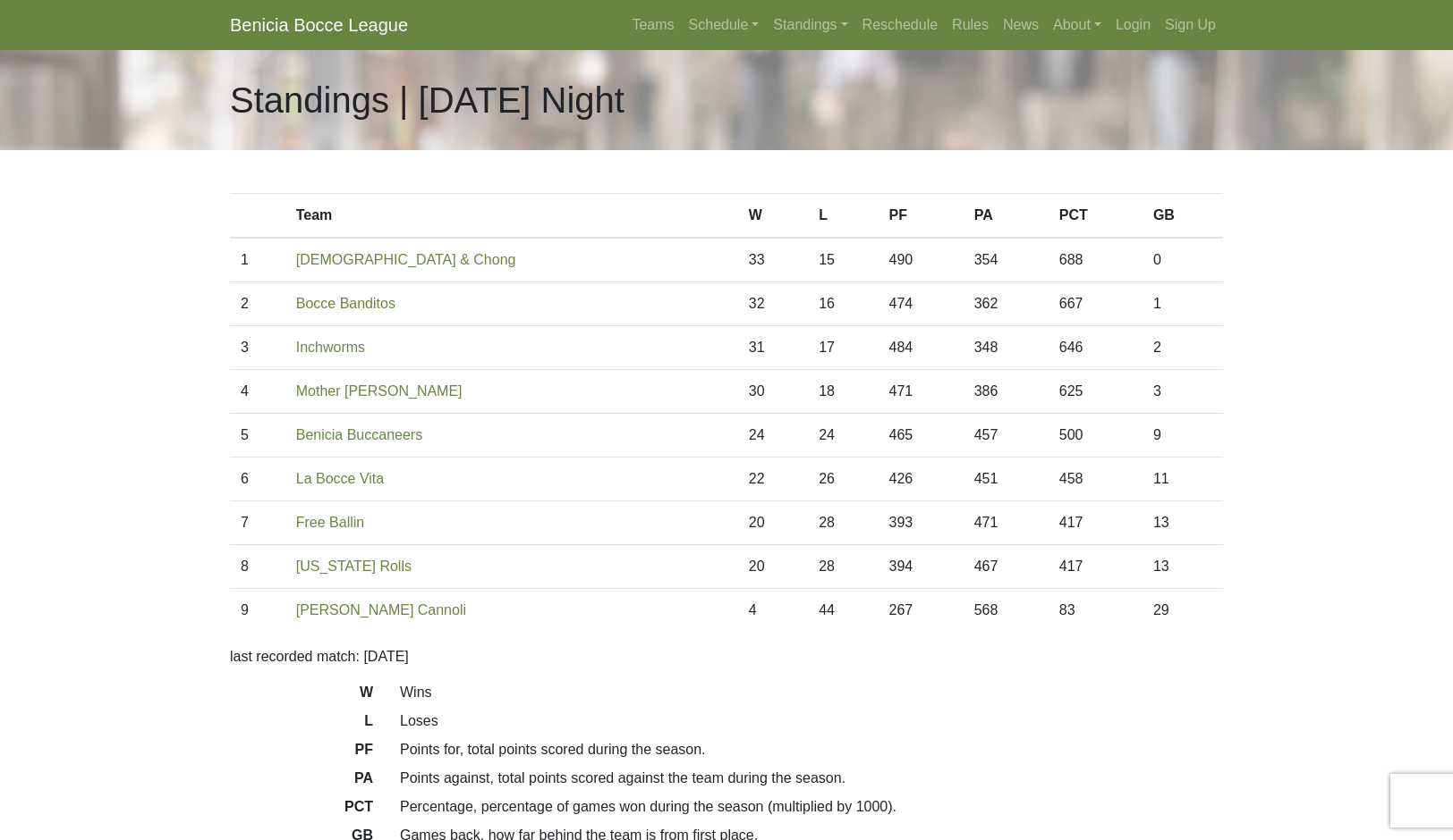
click at [854, 42] on link "Standings" at bounding box center [809, 25] width 89 height 36
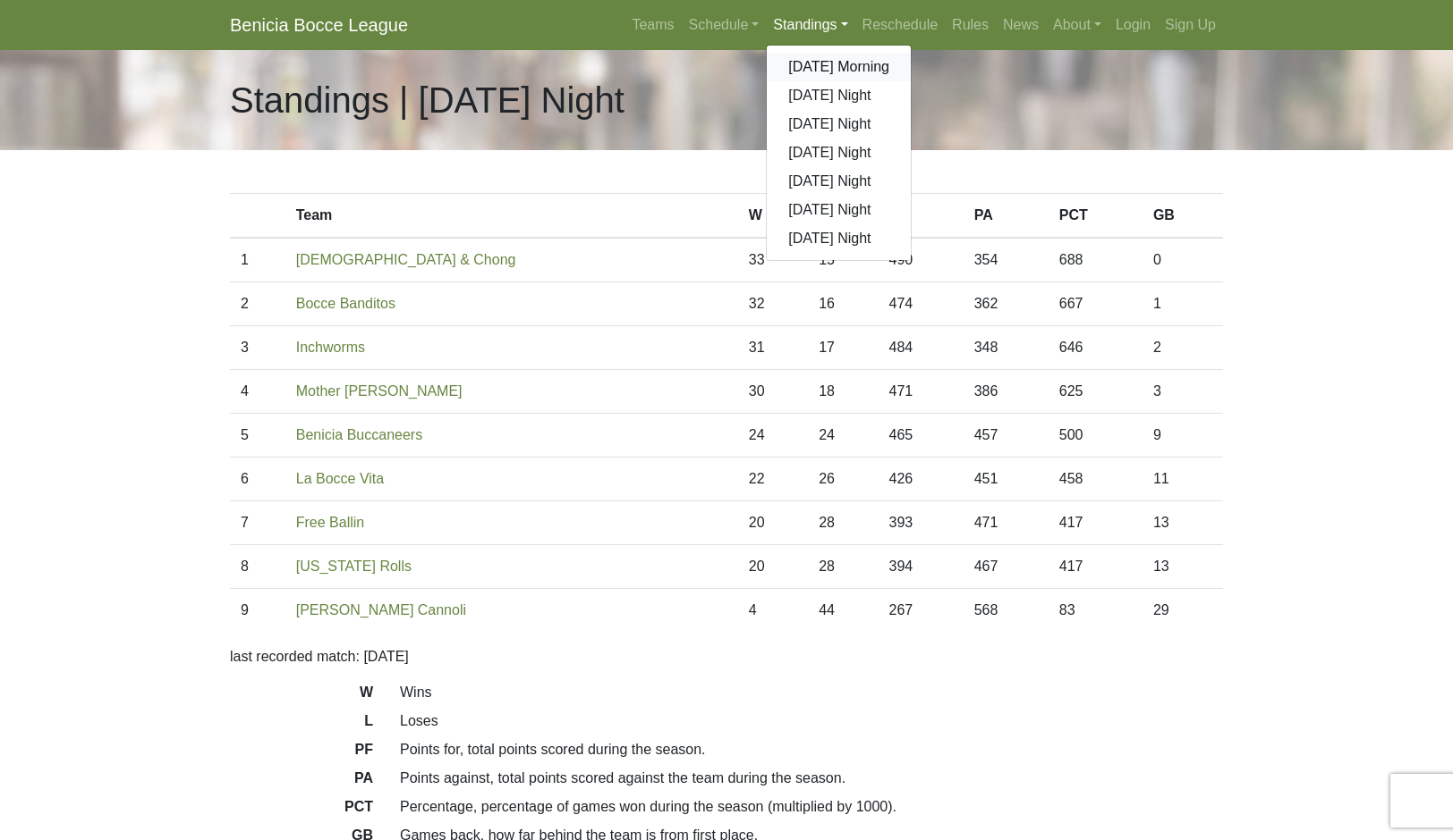
click at [910, 81] on link "[DATE] Morning" at bounding box center [838, 67] width 144 height 29
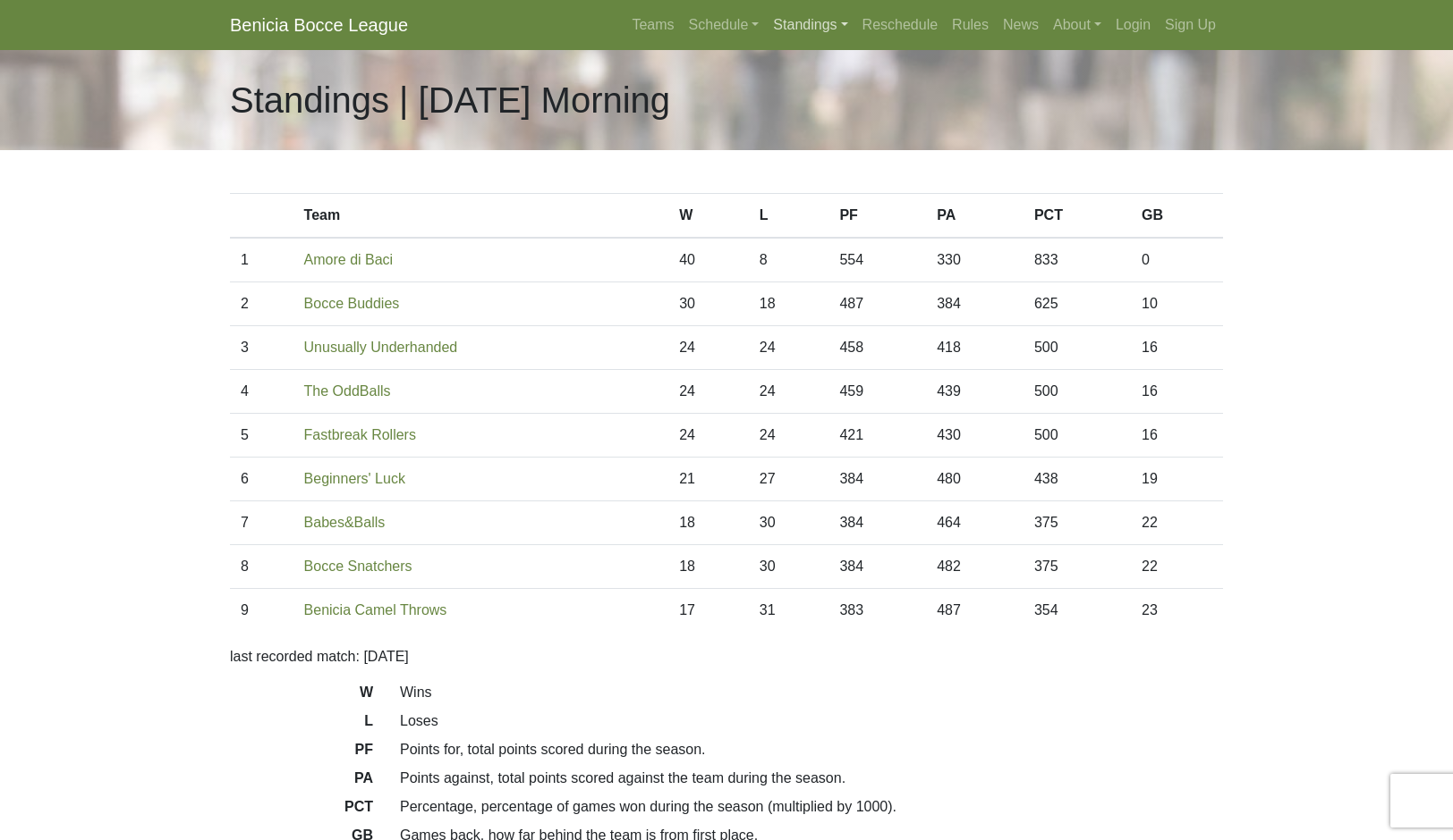
click at [854, 42] on link "Standings" at bounding box center [809, 25] width 89 height 36
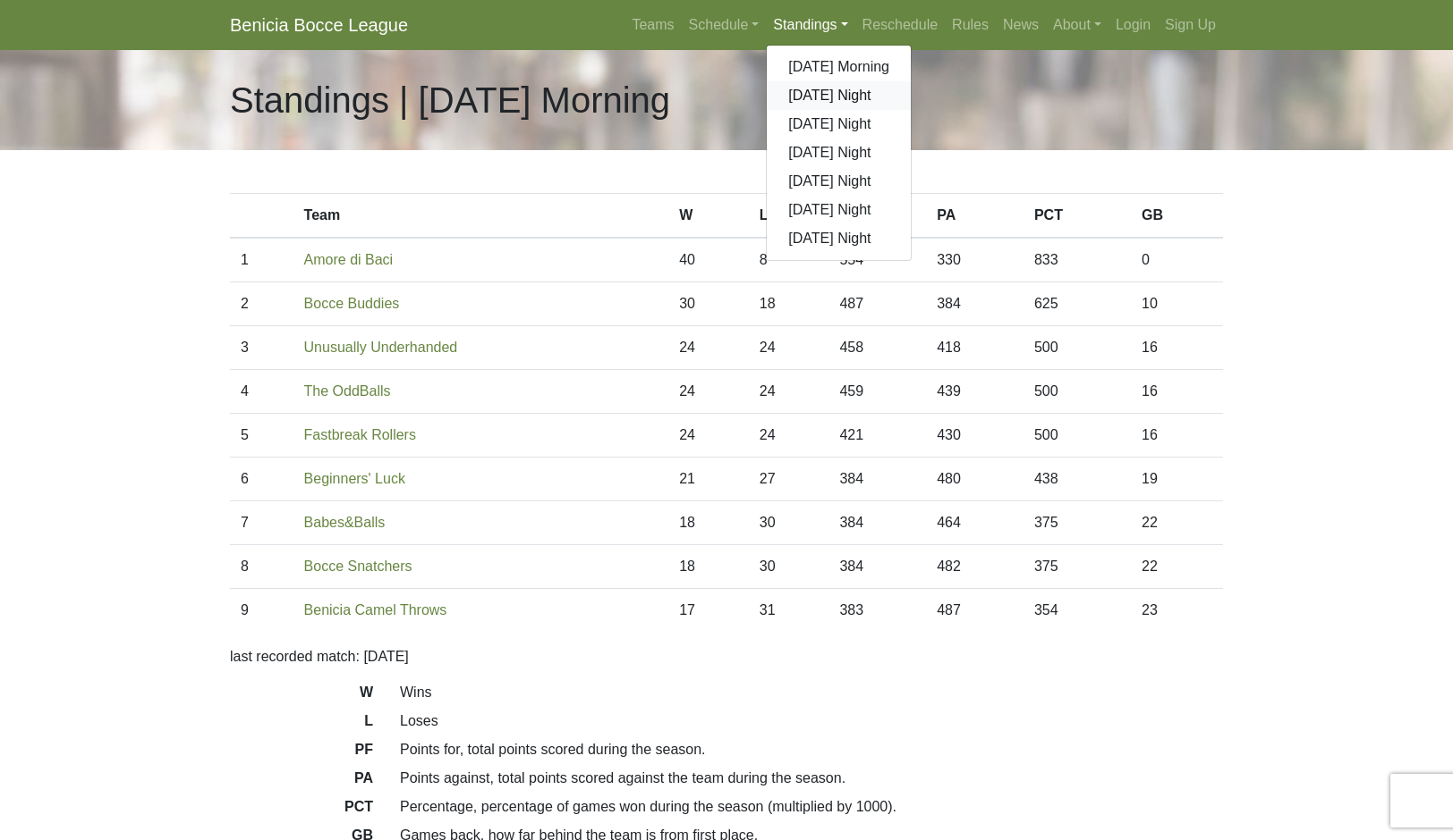
click at [910, 110] on link "[DATE] Night" at bounding box center [838, 95] width 144 height 29
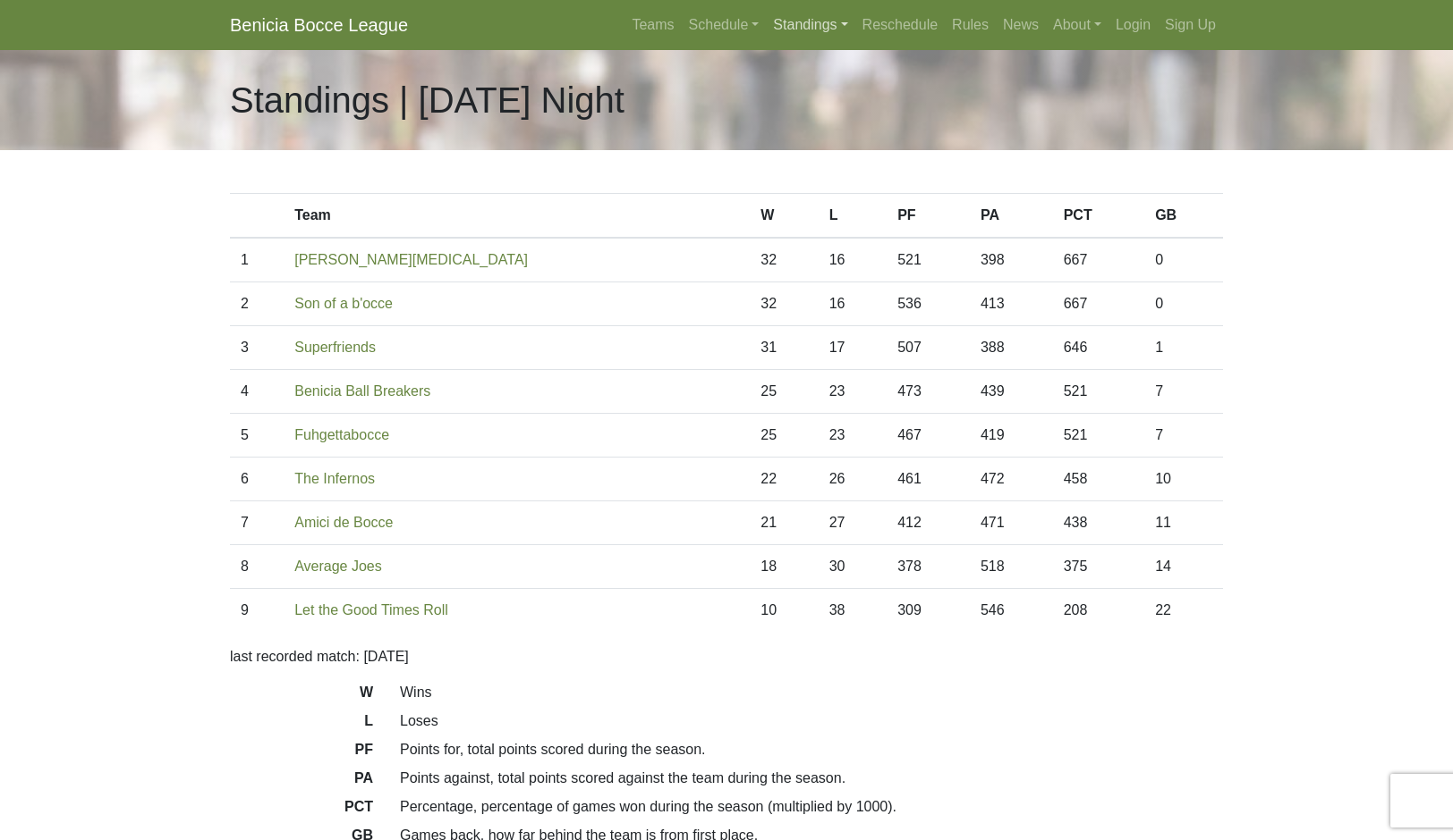
click at [854, 40] on link "Standings" at bounding box center [809, 25] width 89 height 36
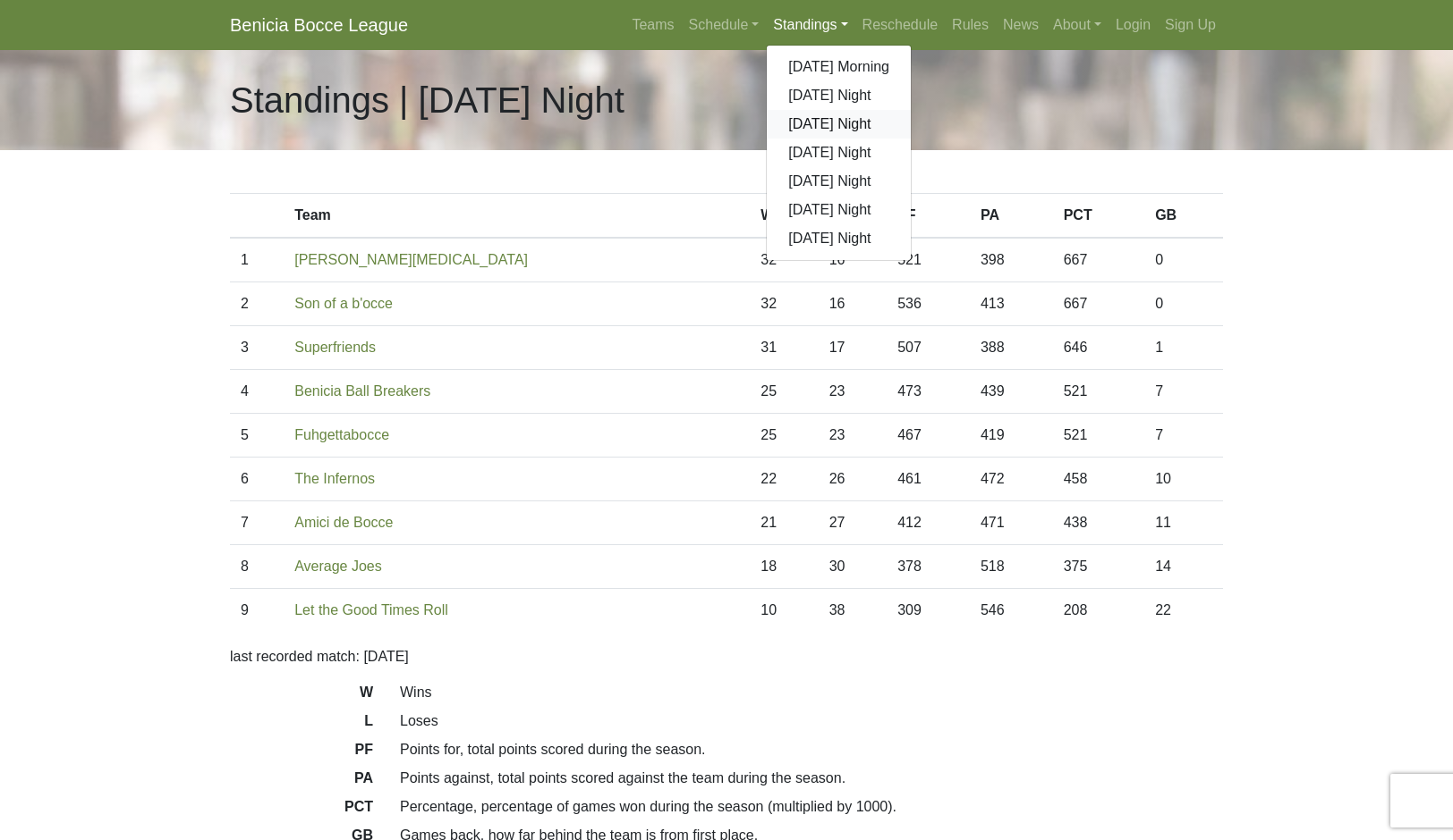
click at [910, 139] on link "[DATE] Night" at bounding box center [838, 124] width 144 height 29
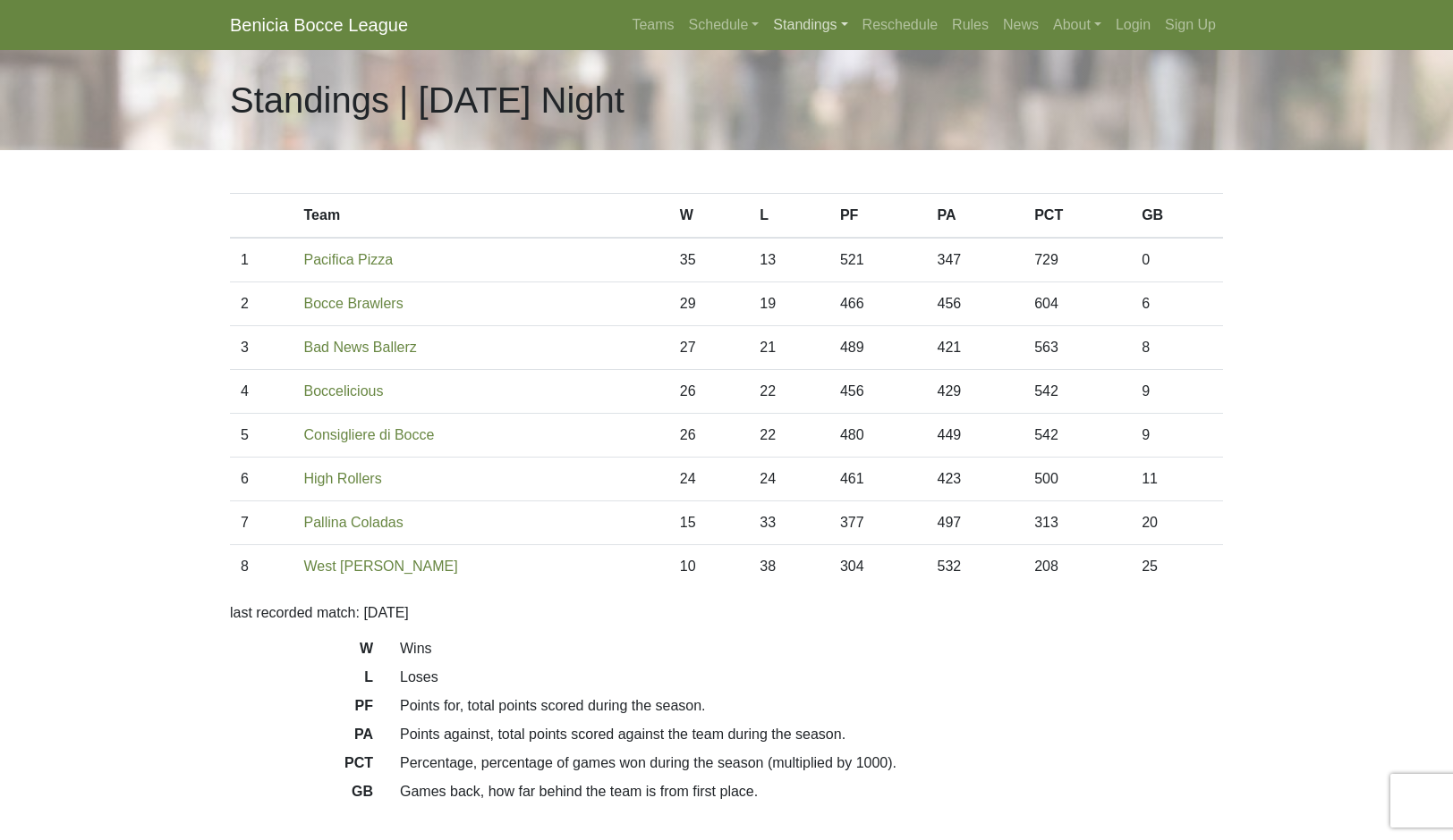
click at [854, 43] on link "Standings" at bounding box center [809, 25] width 89 height 36
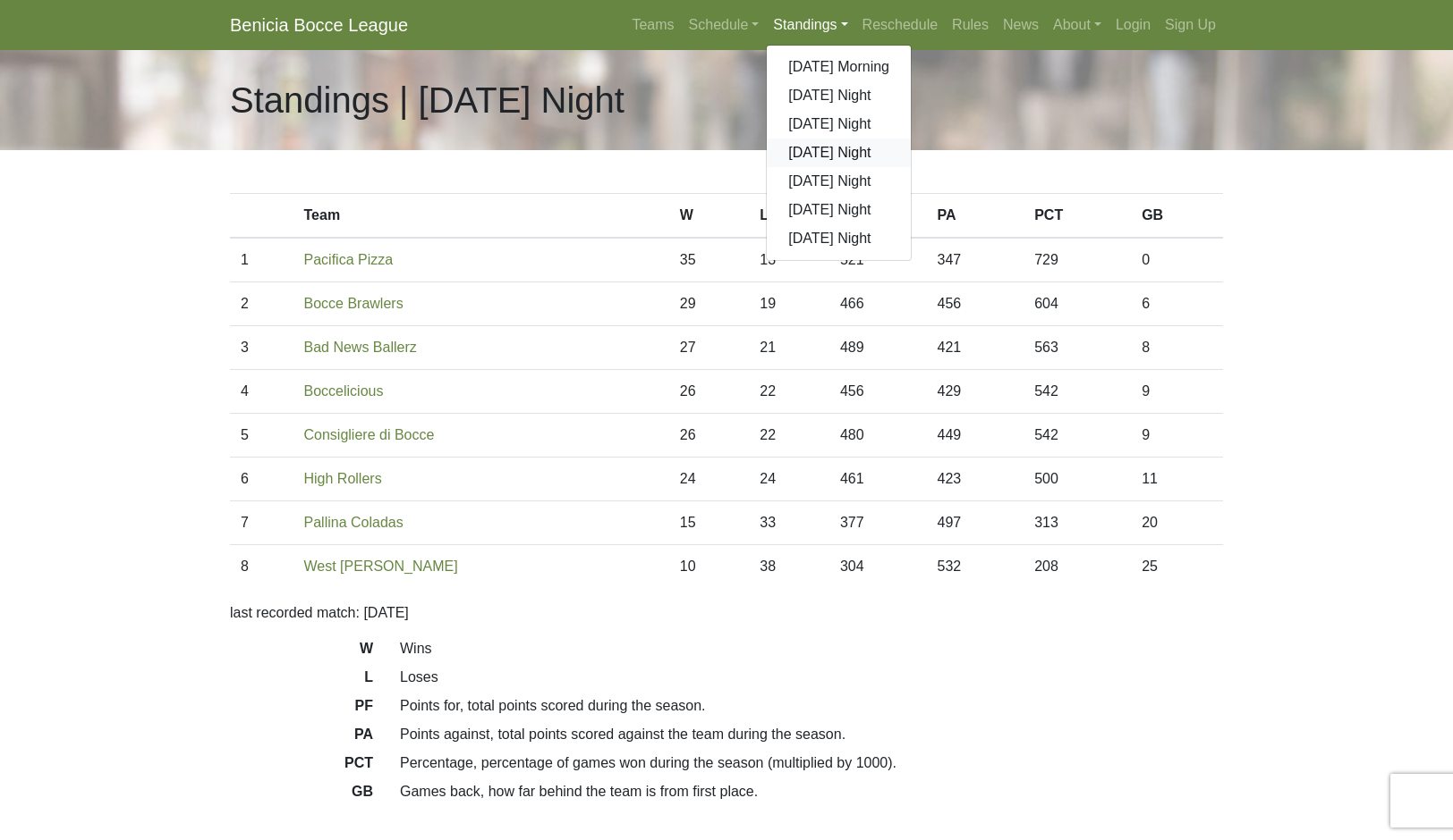
click at [904, 167] on link "[DATE] Night" at bounding box center [838, 153] width 144 height 29
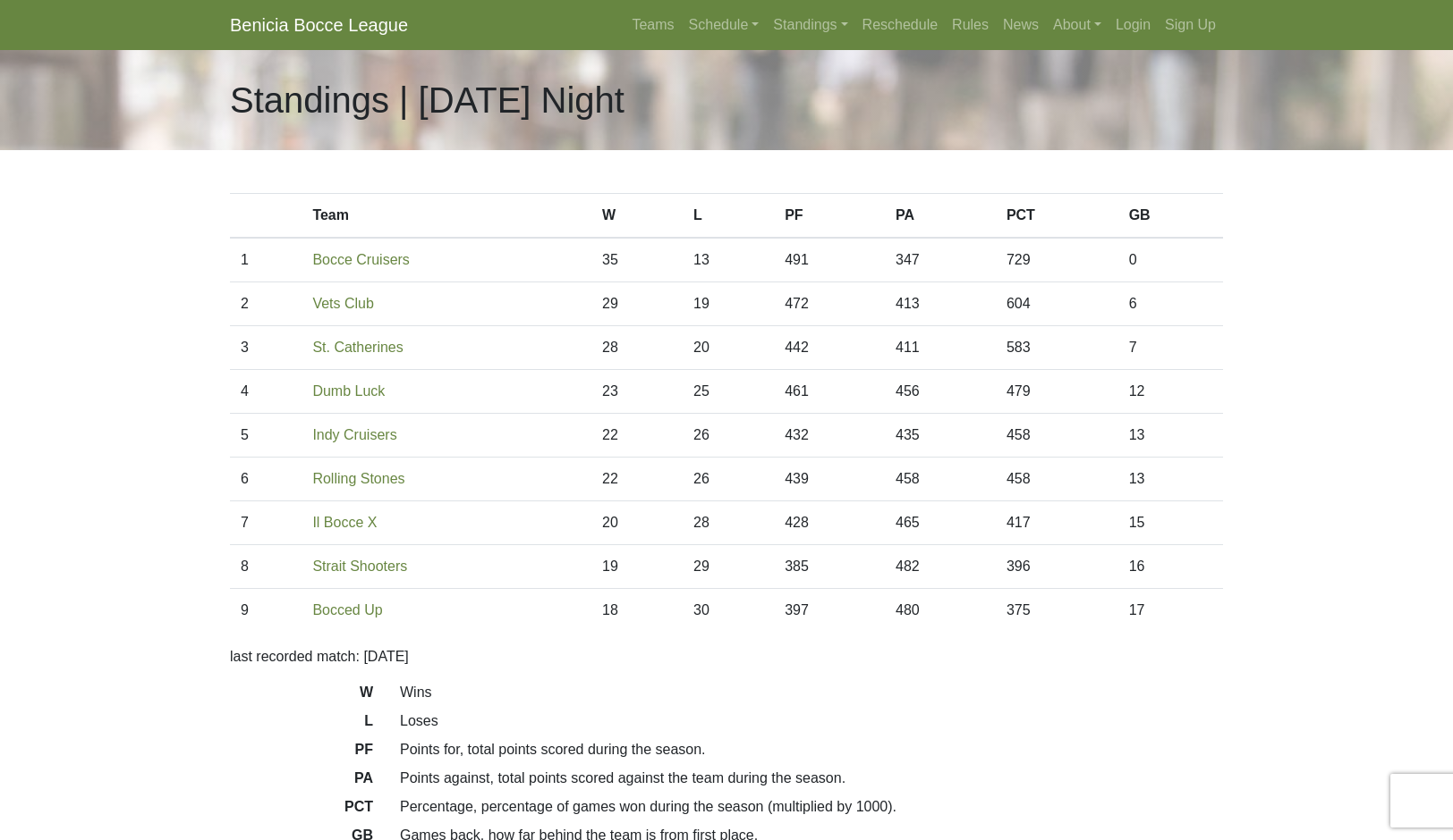
click at [844, 43] on link "Standings" at bounding box center [809, 25] width 89 height 36
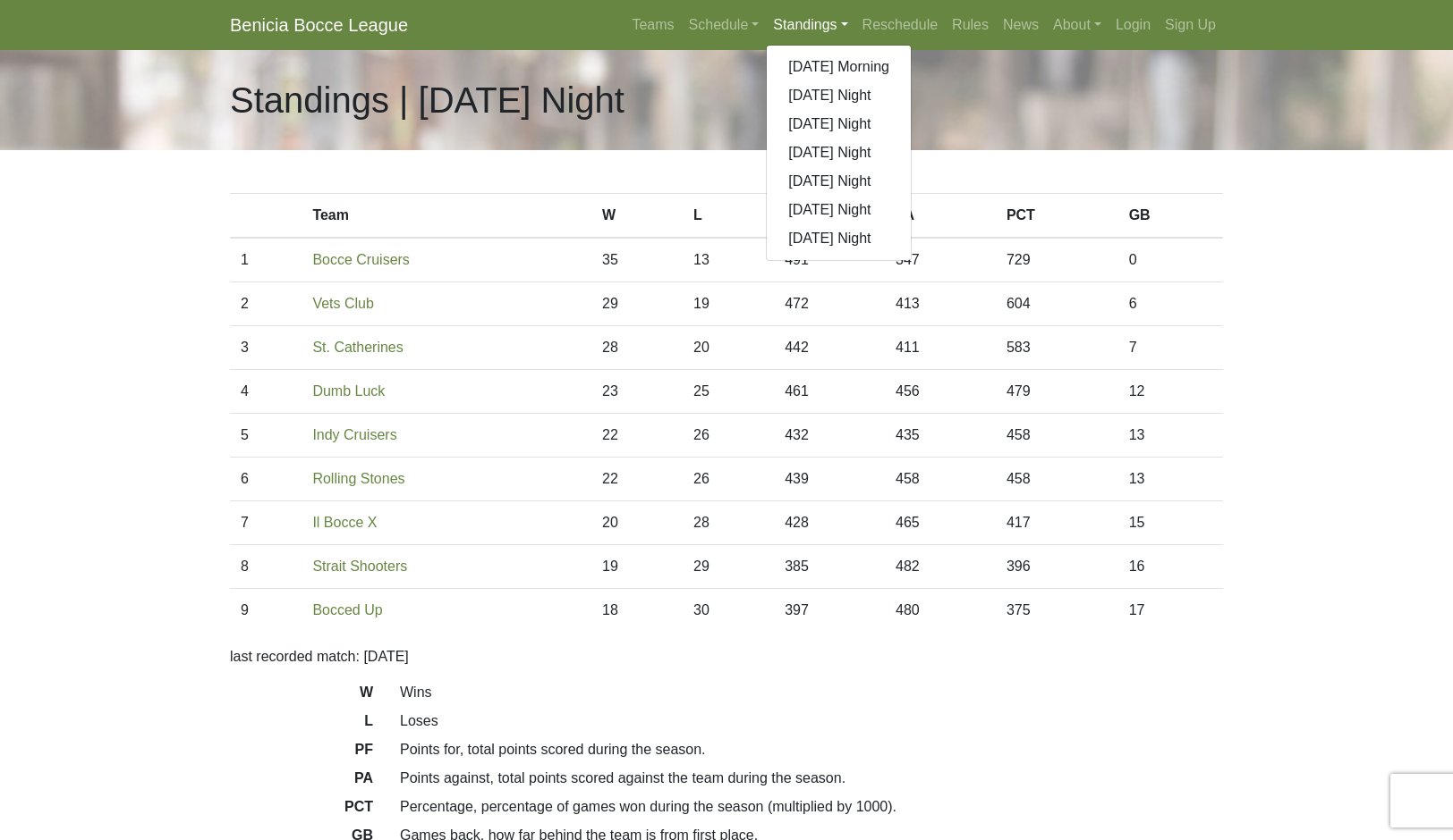
click at [910, 196] on link "[DATE] Night" at bounding box center [838, 181] width 144 height 29
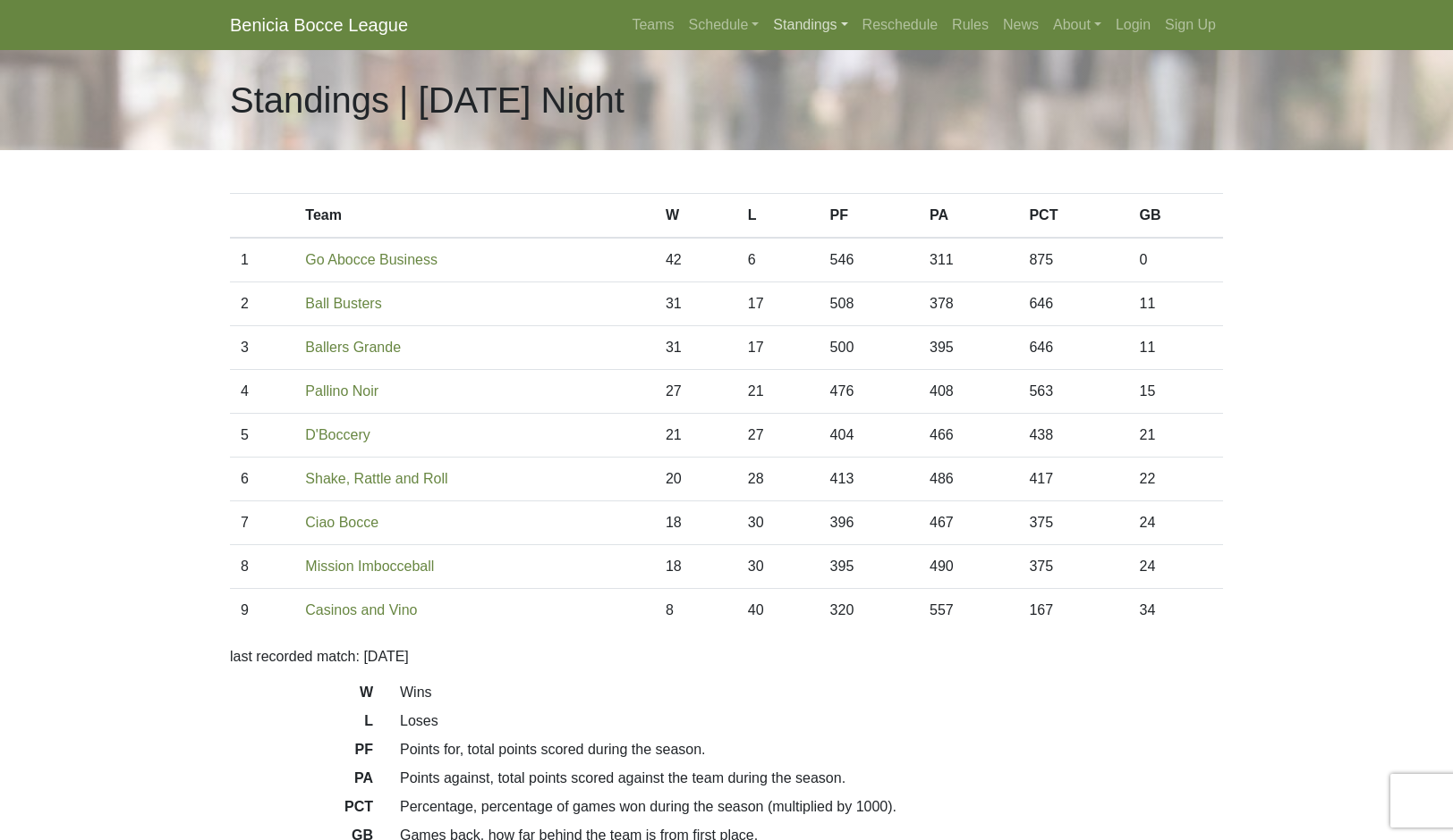
click at [846, 43] on link "Standings" at bounding box center [809, 25] width 89 height 36
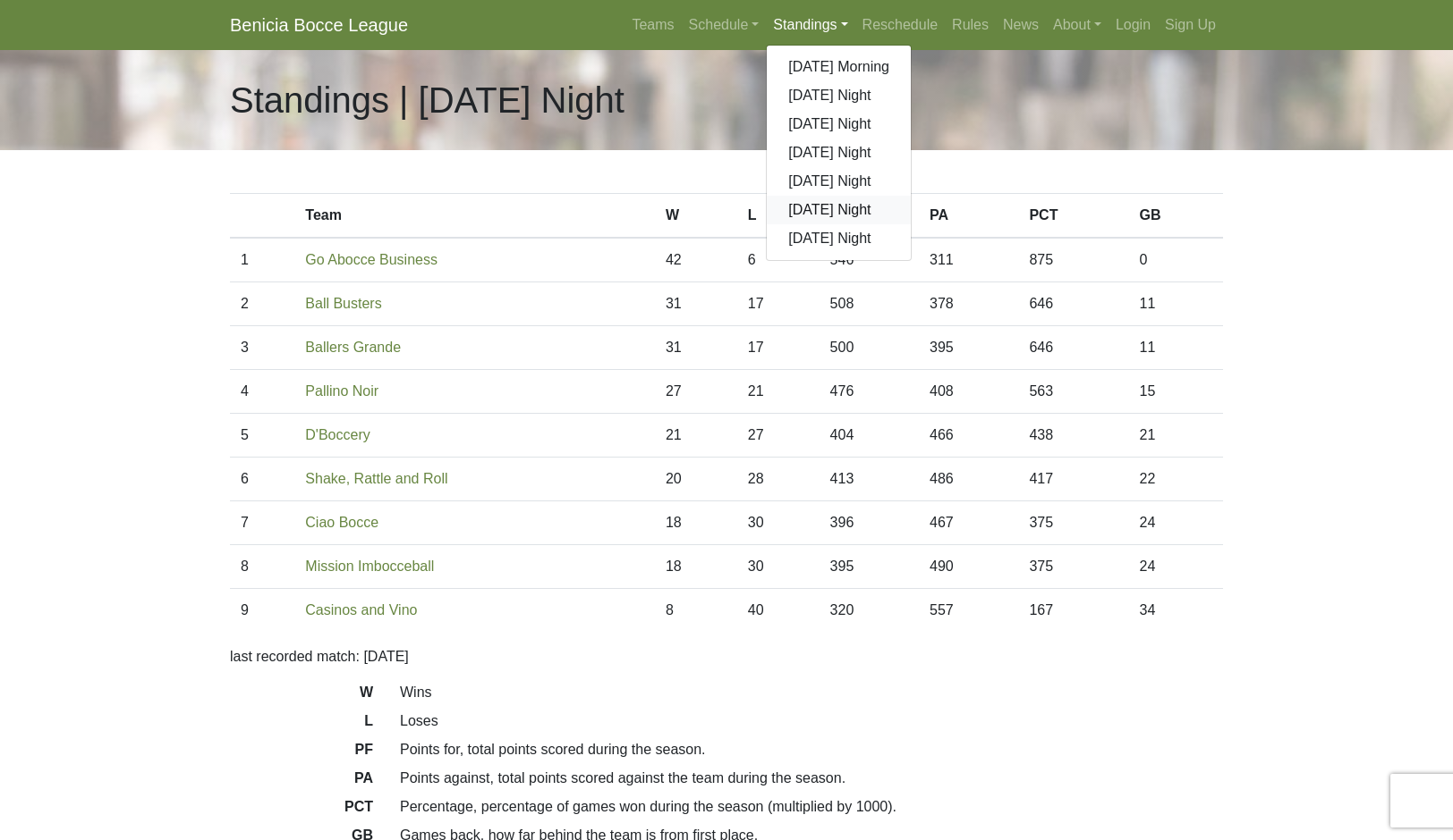
click at [905, 225] on link "[DATE] Night" at bounding box center [838, 210] width 144 height 29
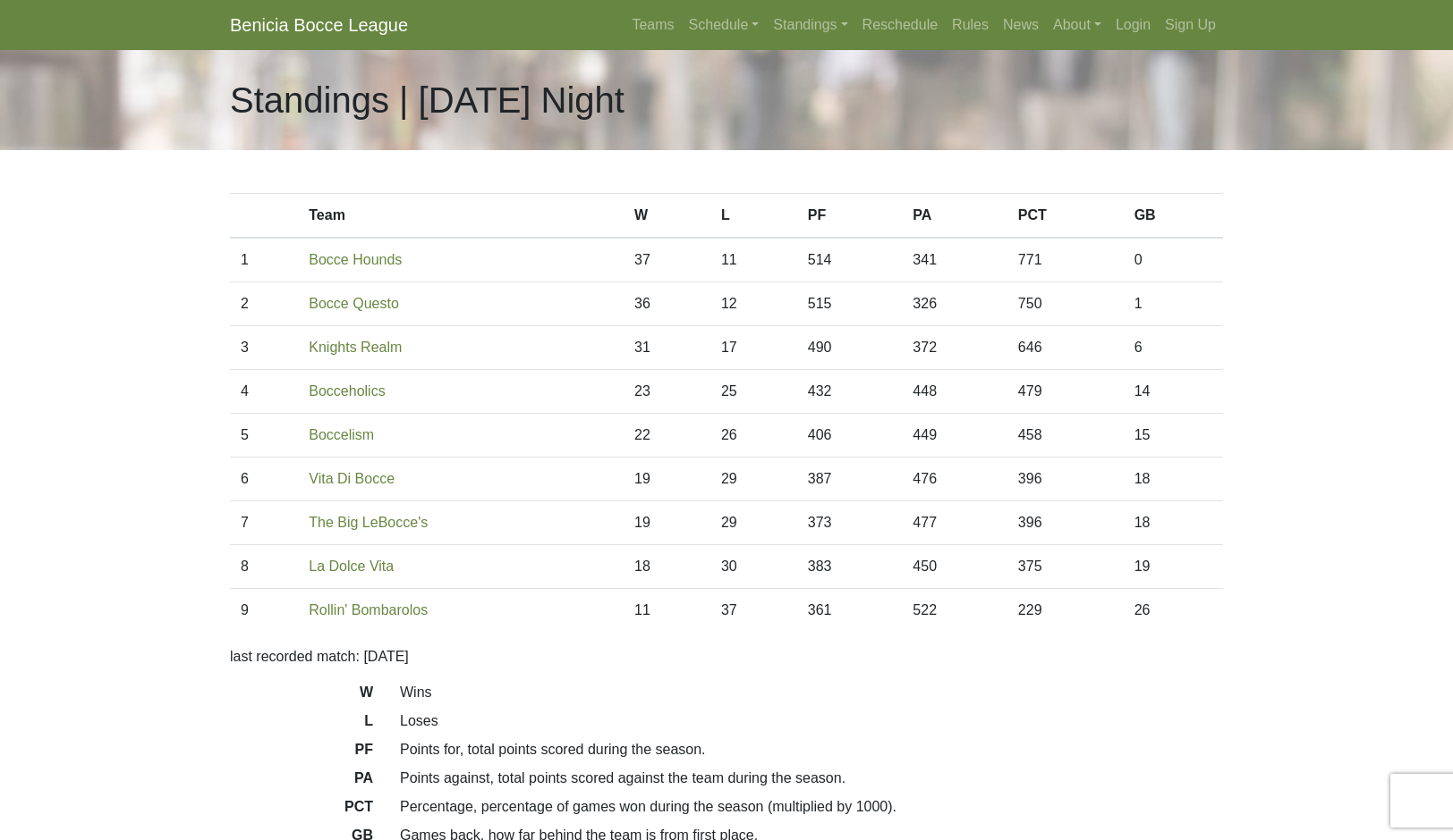
click at [995, 43] on link "Rules" at bounding box center [969, 25] width 51 height 36
click at [854, 43] on link "Standings" at bounding box center [809, 25] width 89 height 36
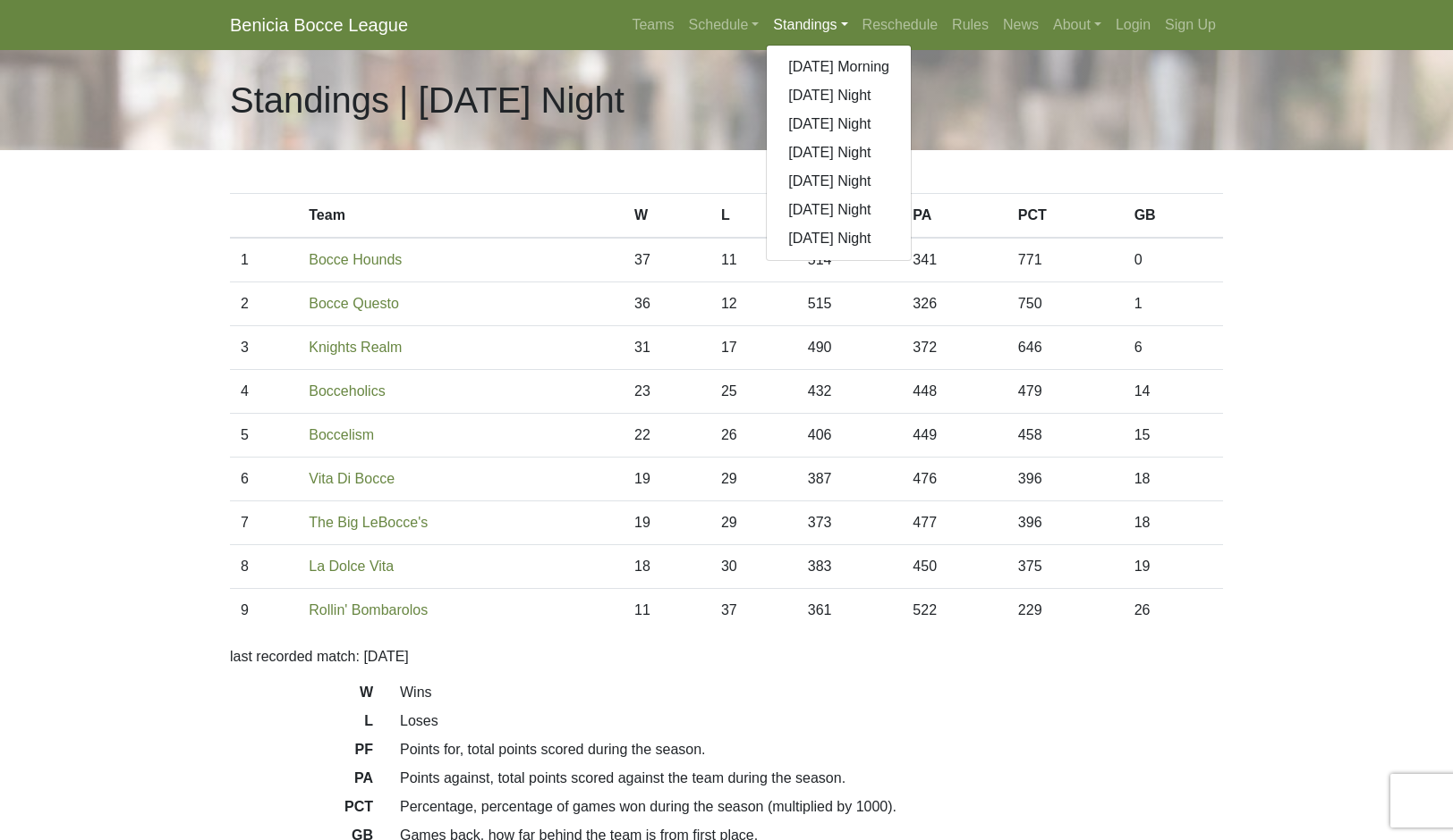
click at [909, 167] on link "[DATE] Night" at bounding box center [838, 153] width 144 height 29
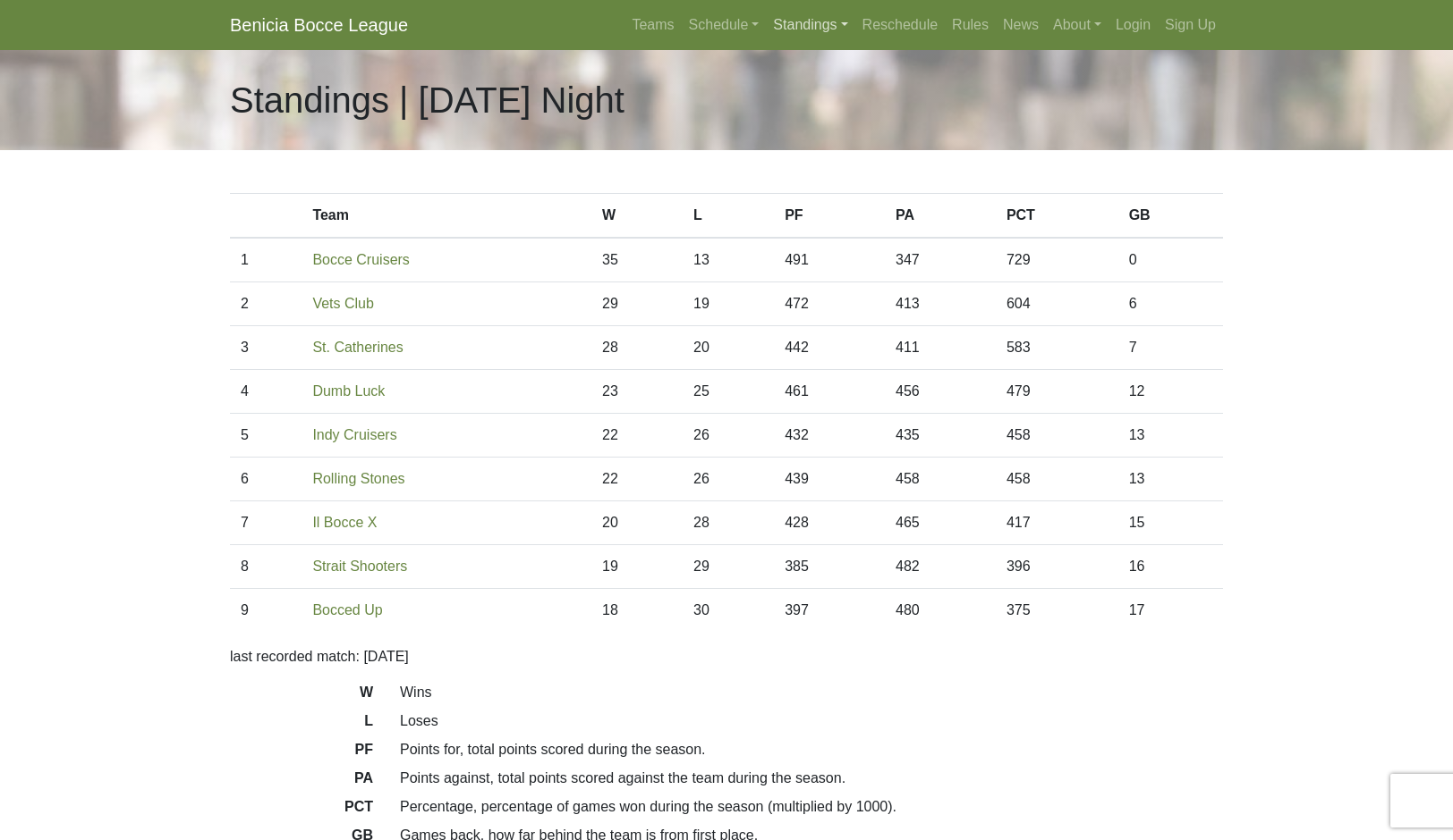
click at [854, 43] on link "Standings" at bounding box center [809, 25] width 89 height 36
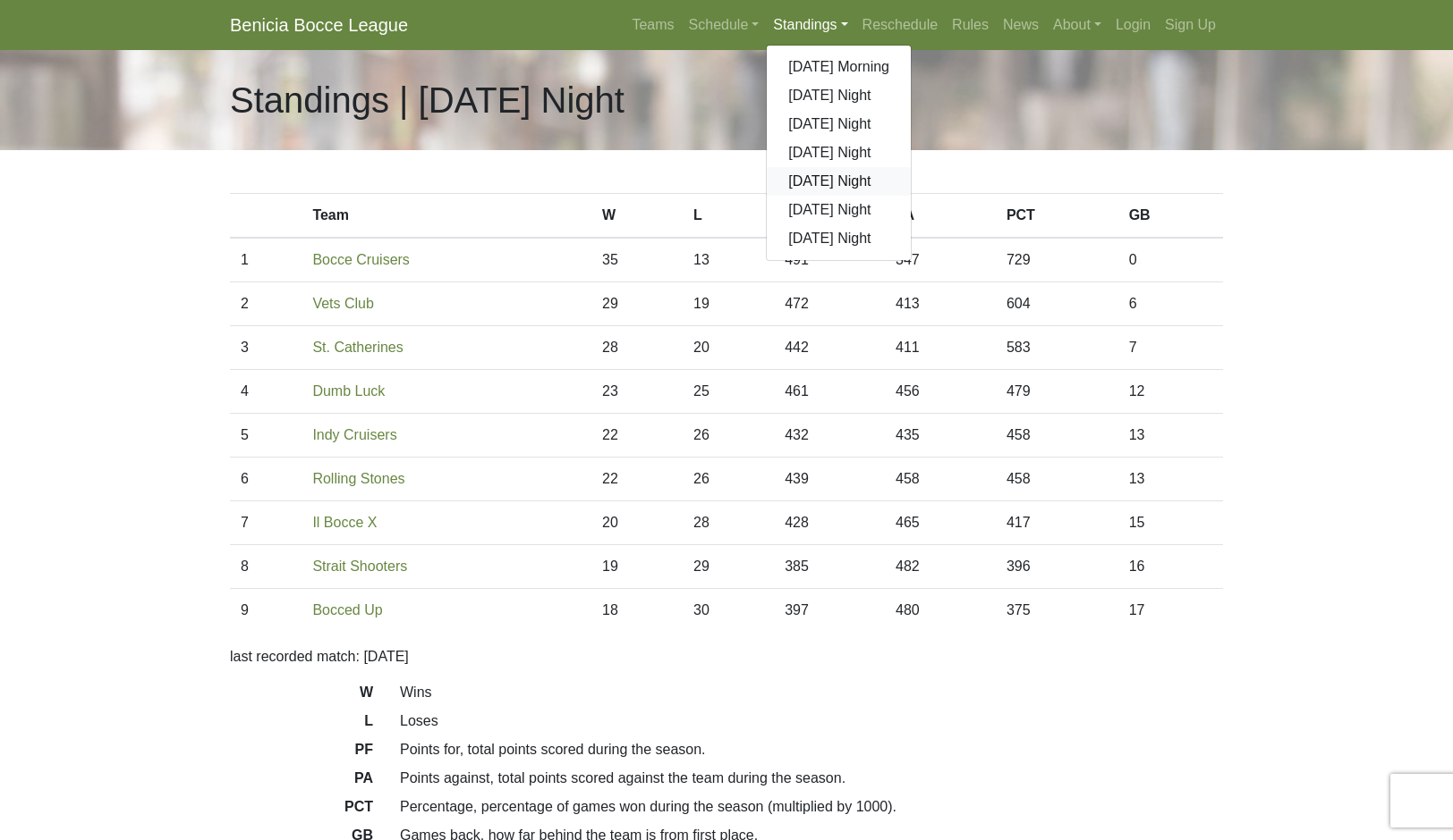
click at [899, 196] on link "[DATE] Night" at bounding box center [838, 181] width 144 height 29
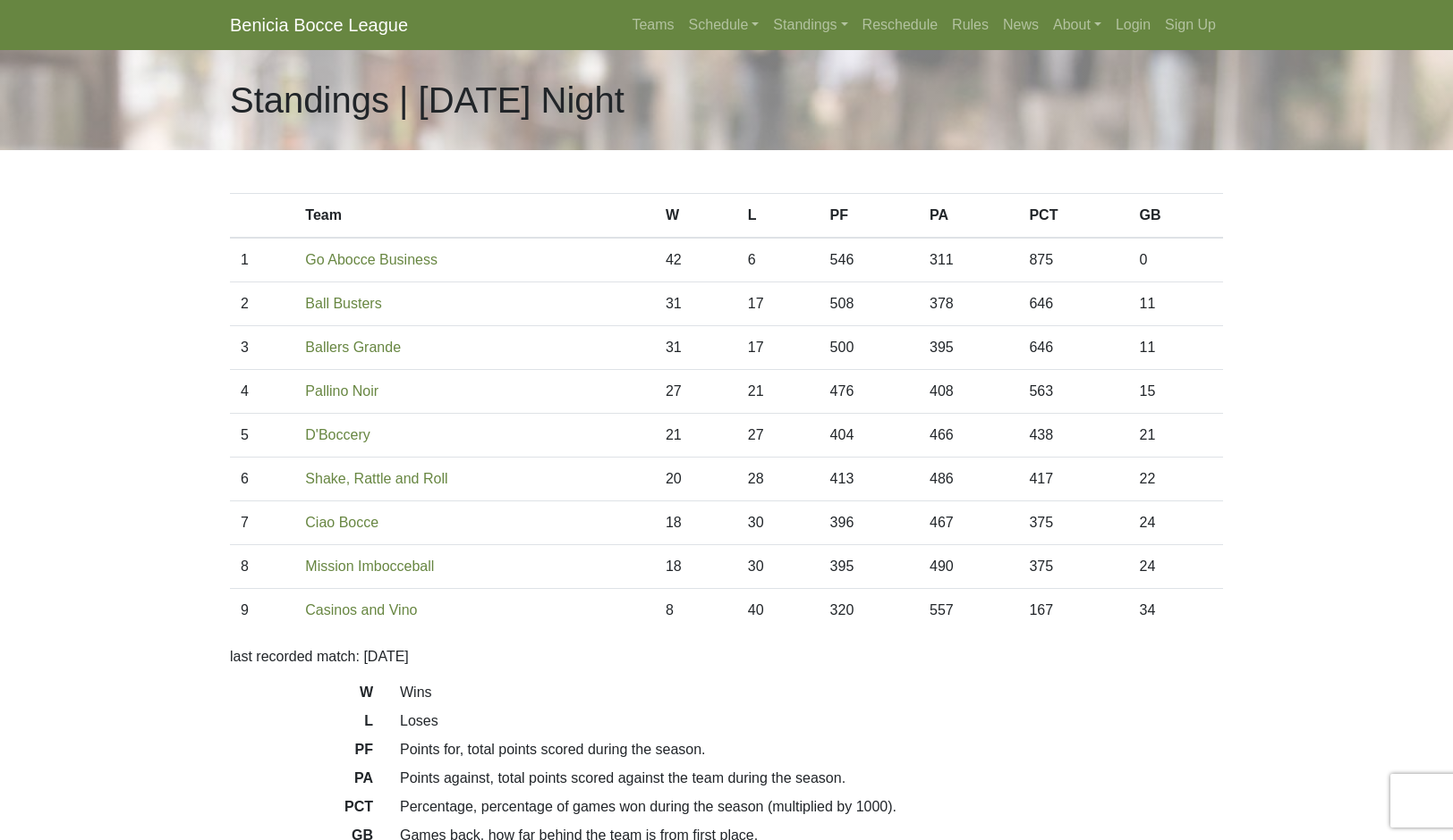
click at [854, 39] on link "Standings" at bounding box center [809, 25] width 89 height 36
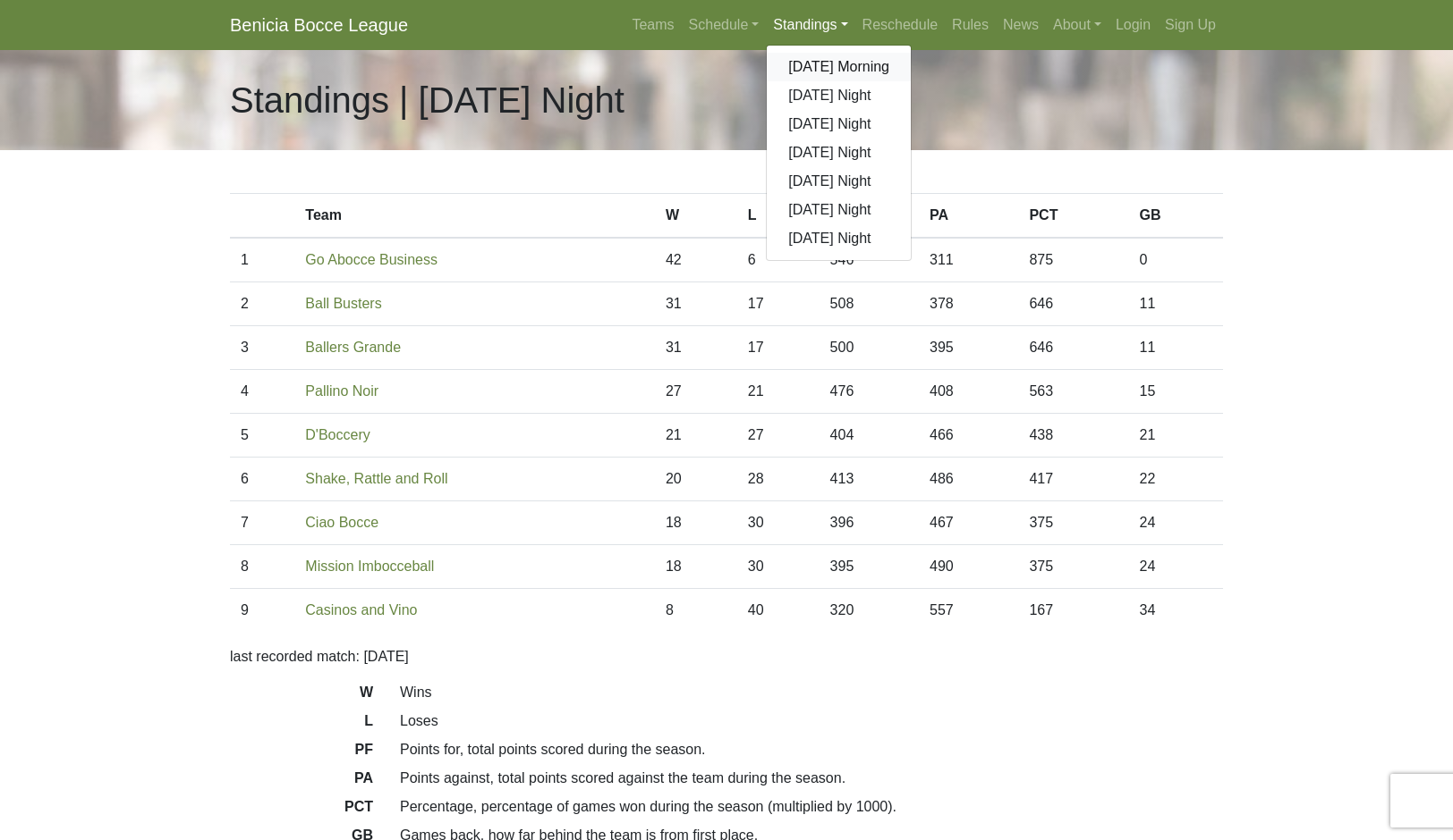
click at [900, 81] on link "[DATE] Morning" at bounding box center [838, 67] width 144 height 29
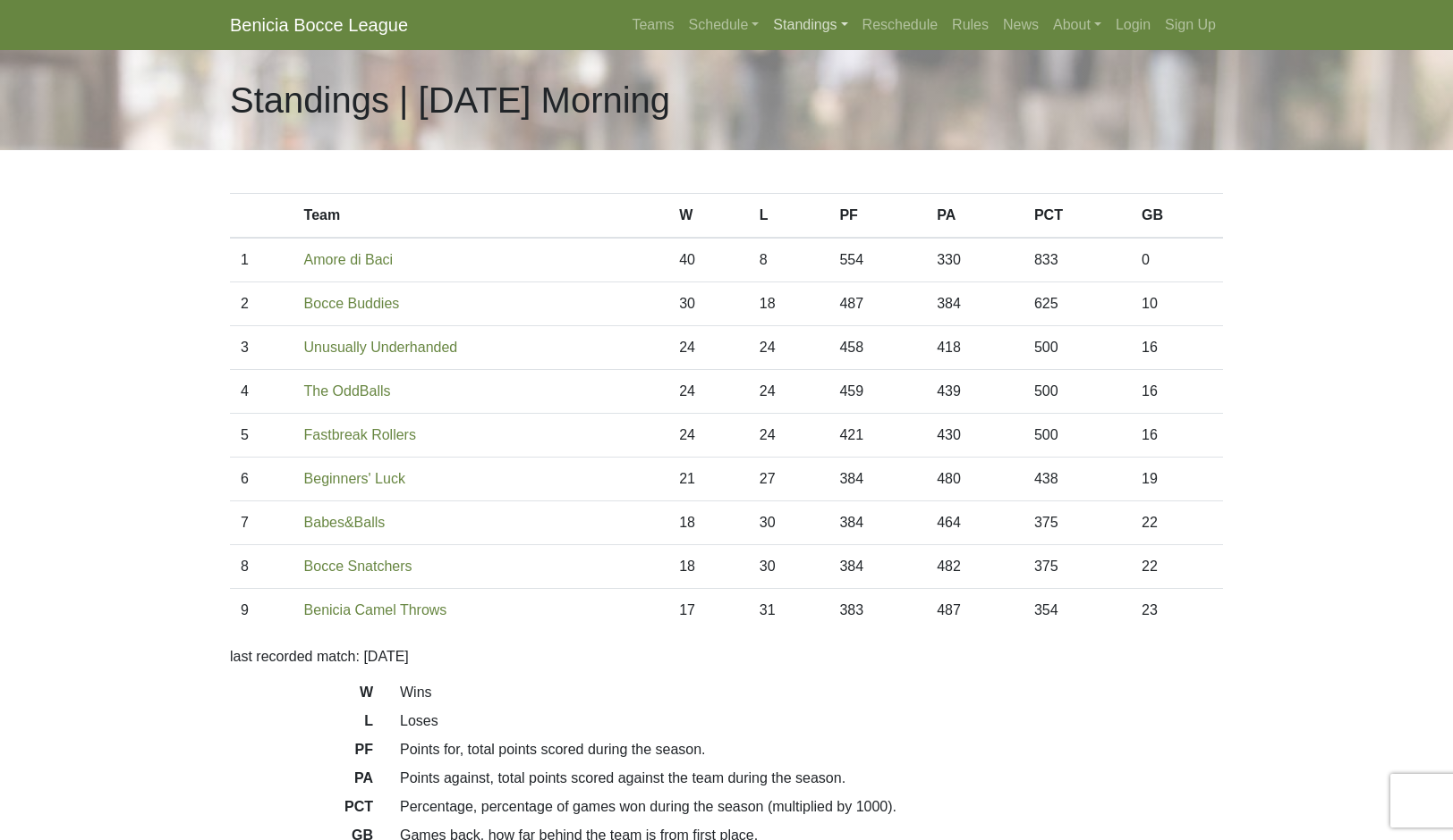
click at [854, 43] on link "Standings" at bounding box center [809, 25] width 89 height 36
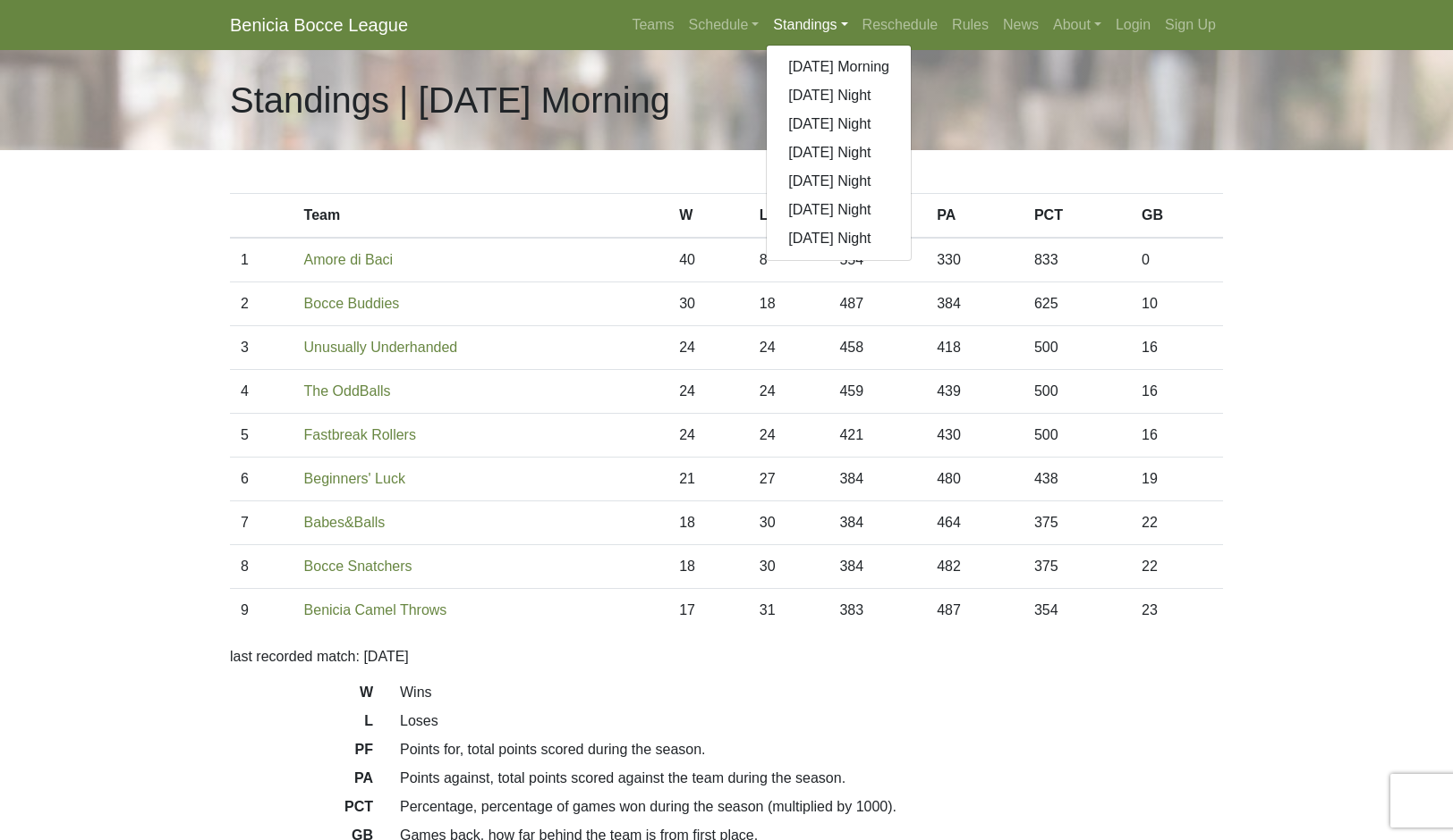
click at [910, 110] on link "[DATE] Night" at bounding box center [838, 95] width 144 height 29
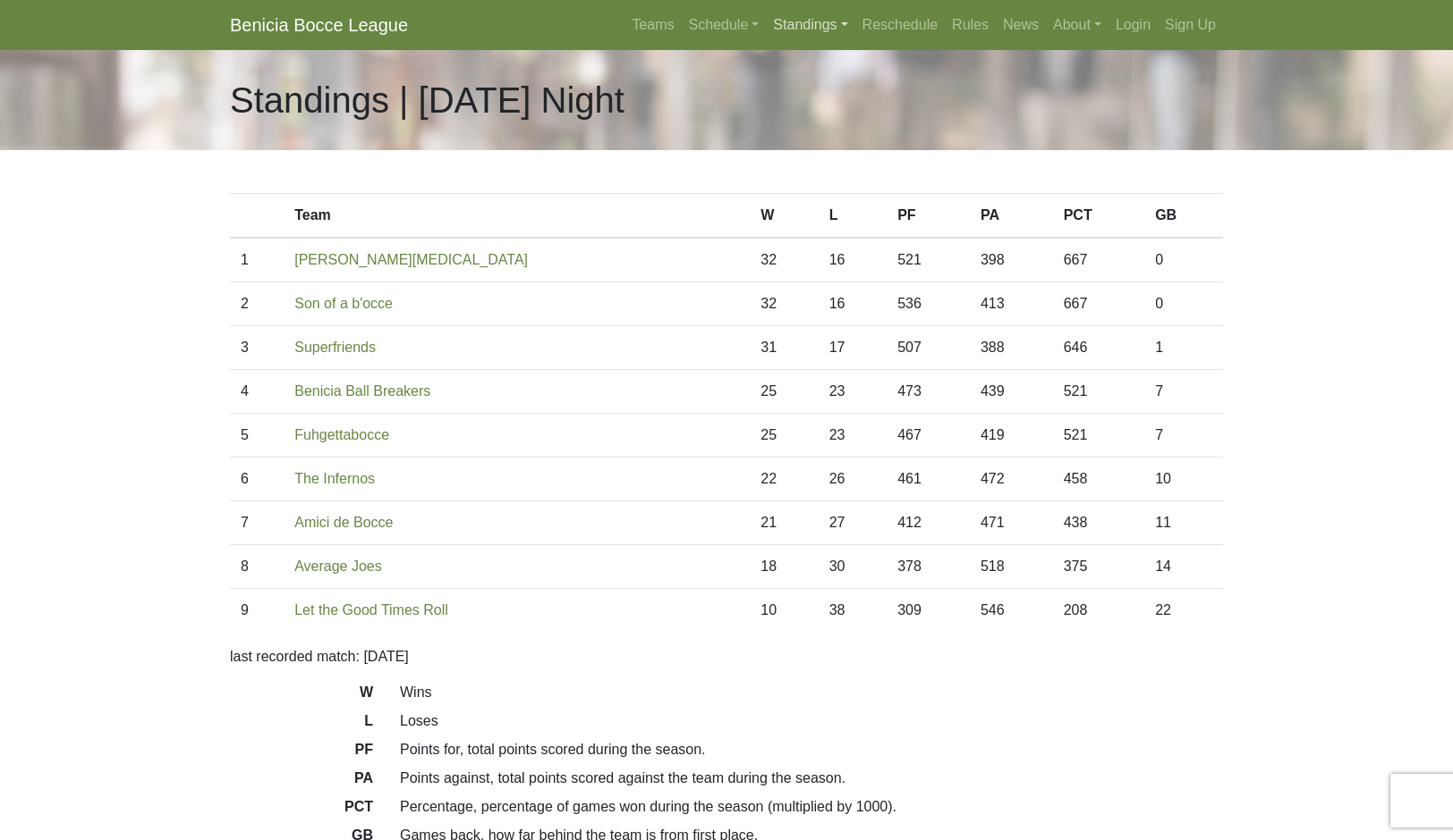
click at [846, 43] on link "Standings" at bounding box center [809, 25] width 89 height 36
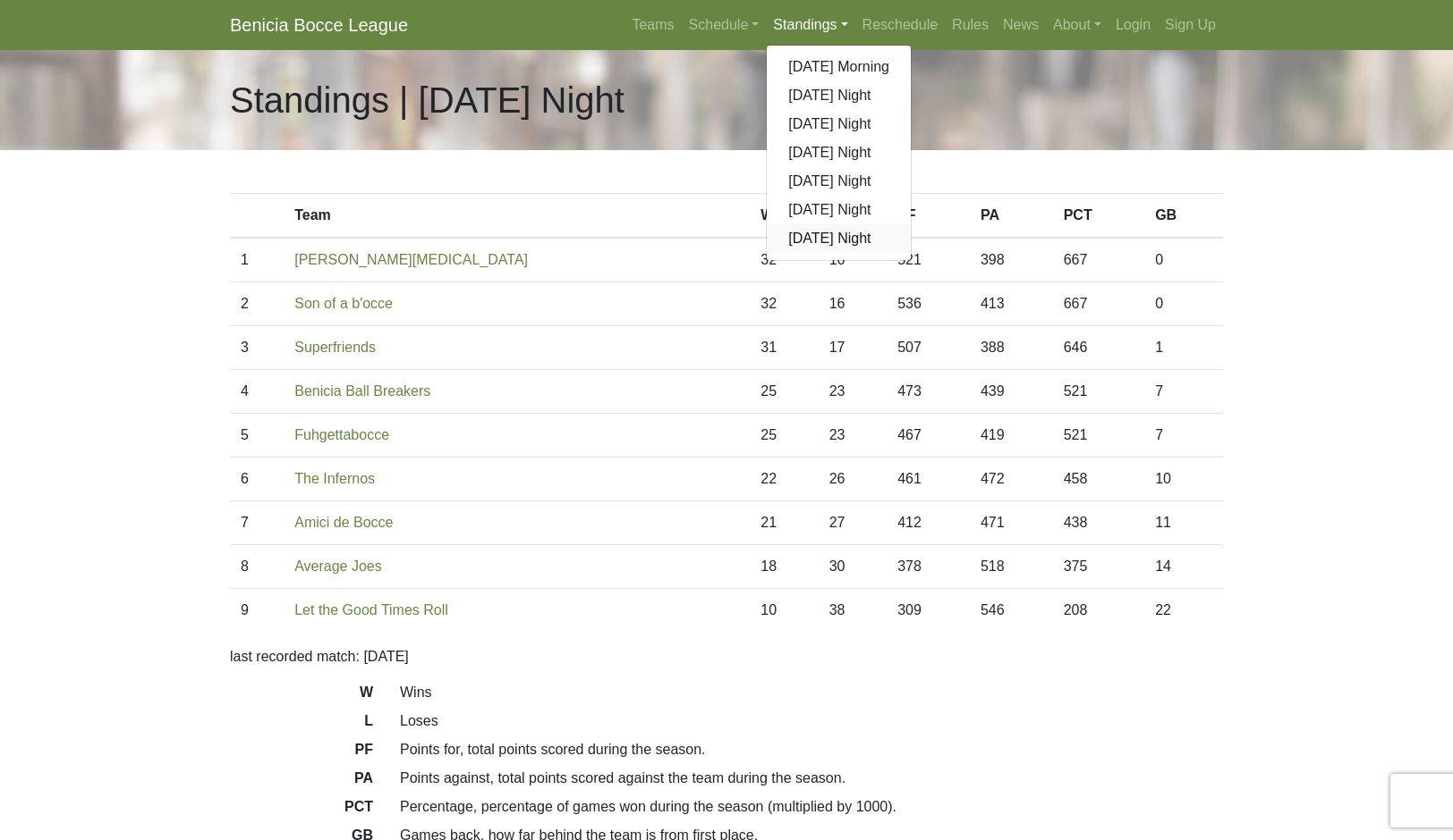
click at [900, 253] on link "[DATE] Night" at bounding box center [838, 239] width 144 height 29
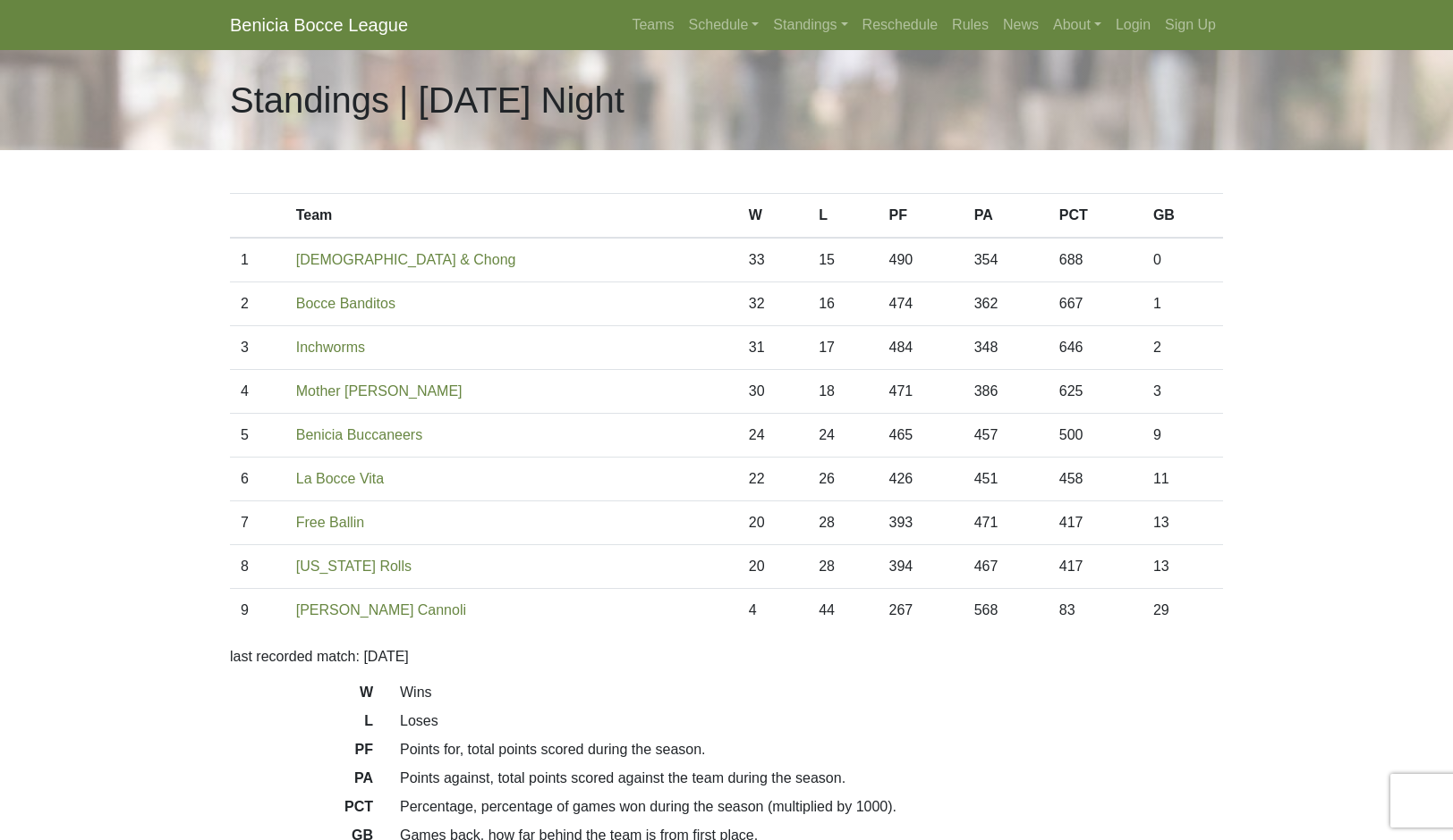
click at [847, 43] on link "Standings" at bounding box center [809, 25] width 89 height 36
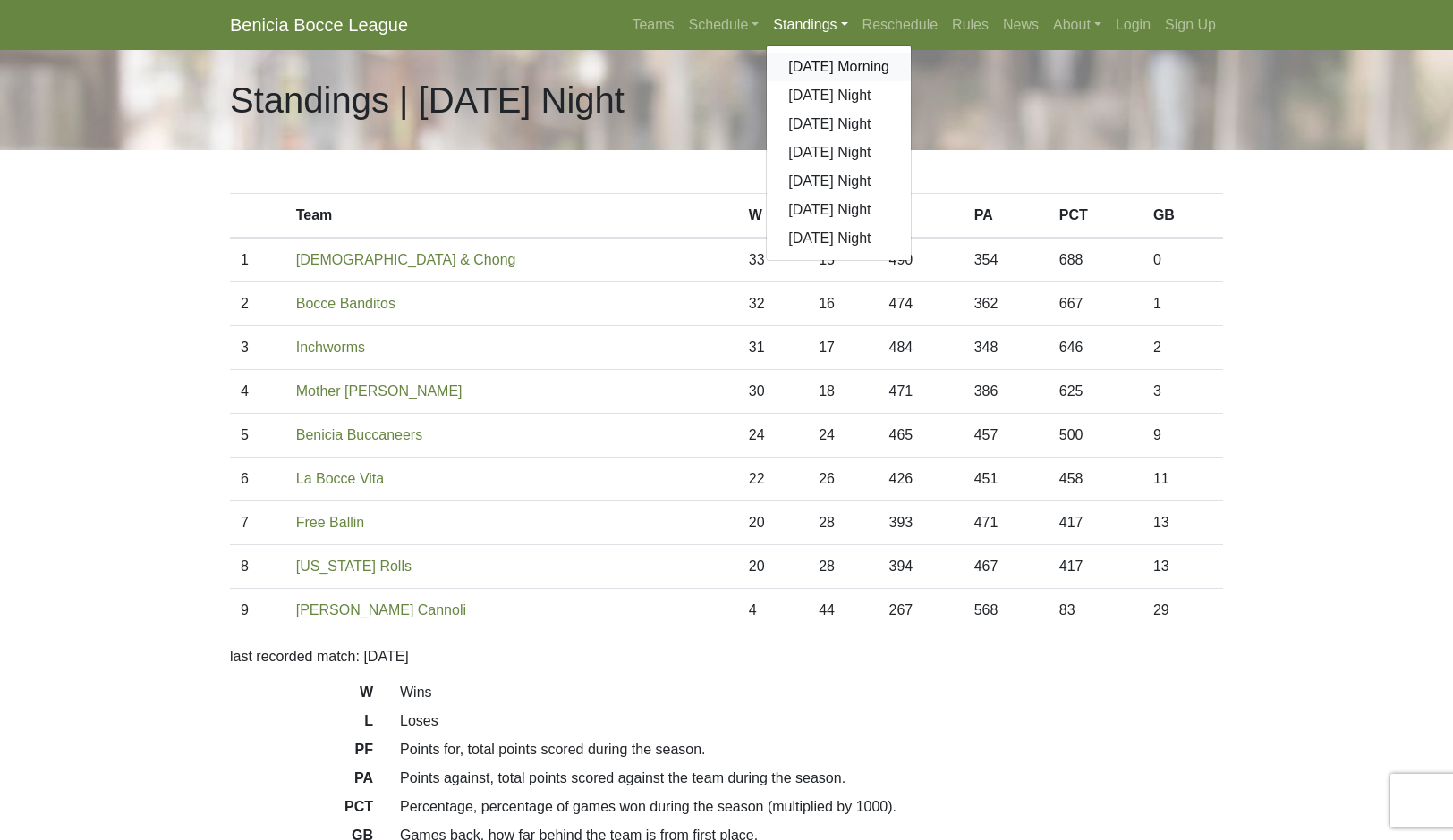
click at [910, 81] on link "[DATE] Morning" at bounding box center [838, 67] width 144 height 29
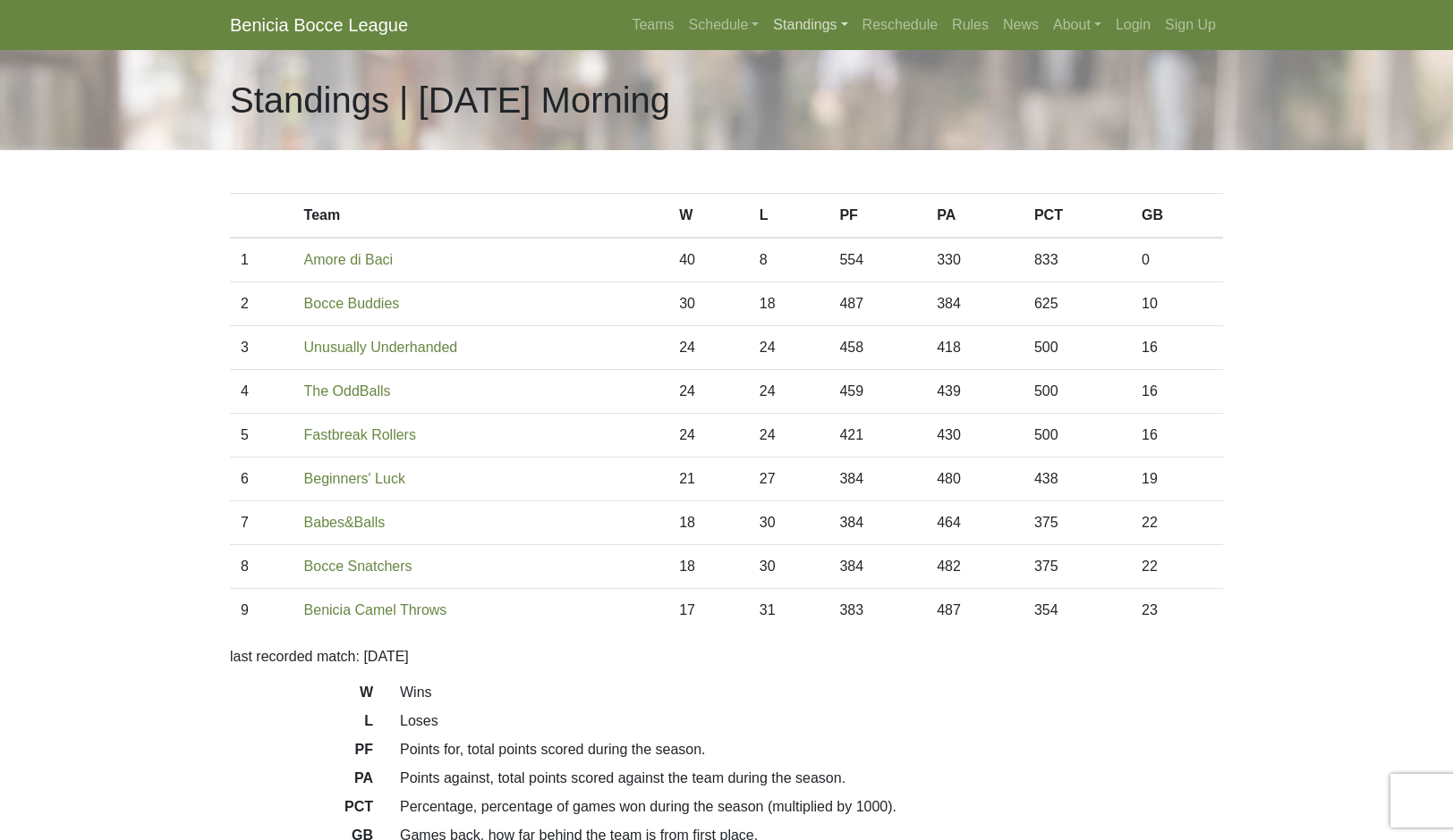
click at [854, 43] on link "Standings" at bounding box center [809, 25] width 89 height 36
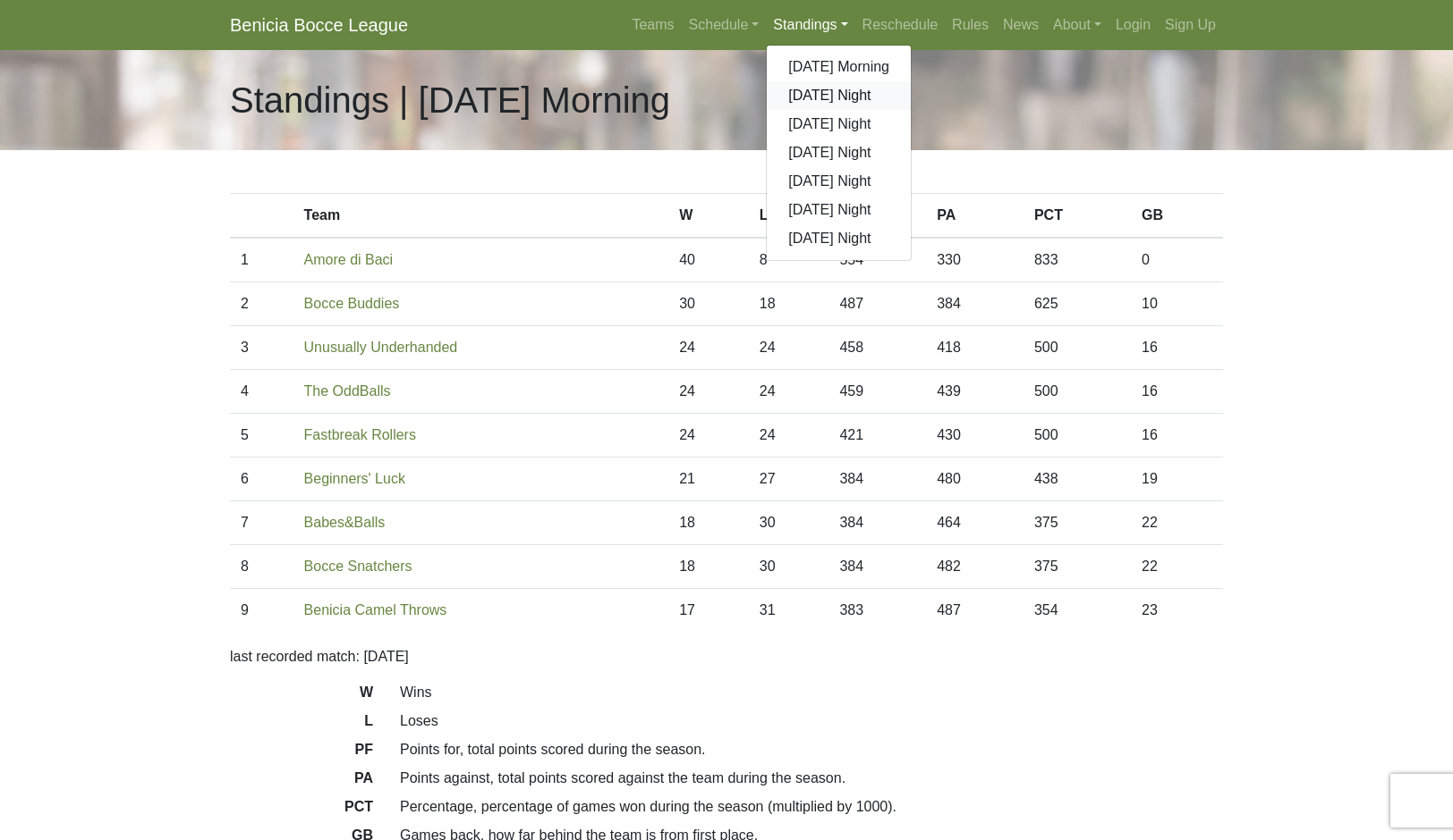
click at [910, 110] on link "[DATE] Night" at bounding box center [838, 95] width 144 height 29
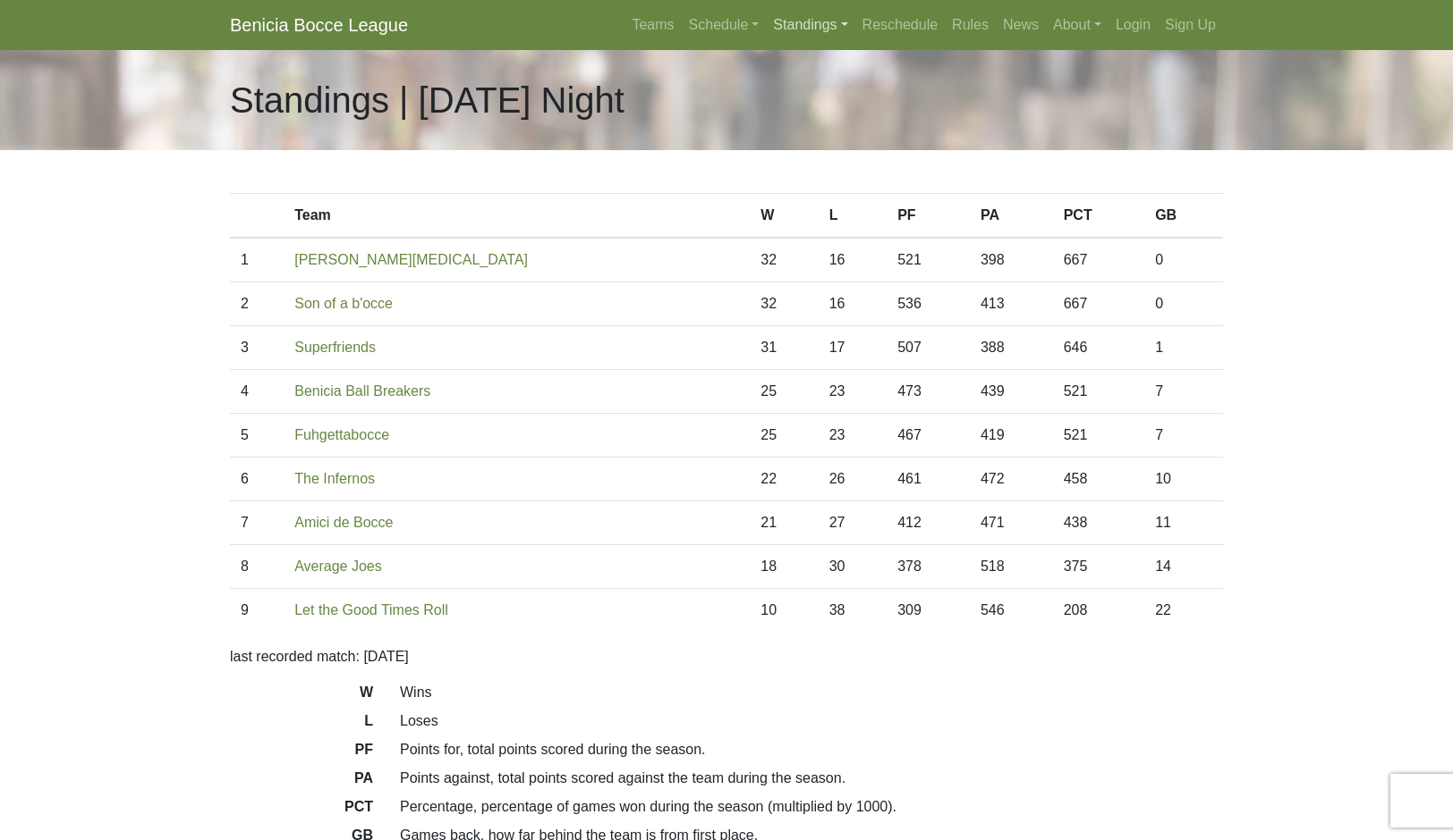
click at [854, 43] on link "Standings" at bounding box center [809, 25] width 89 height 36
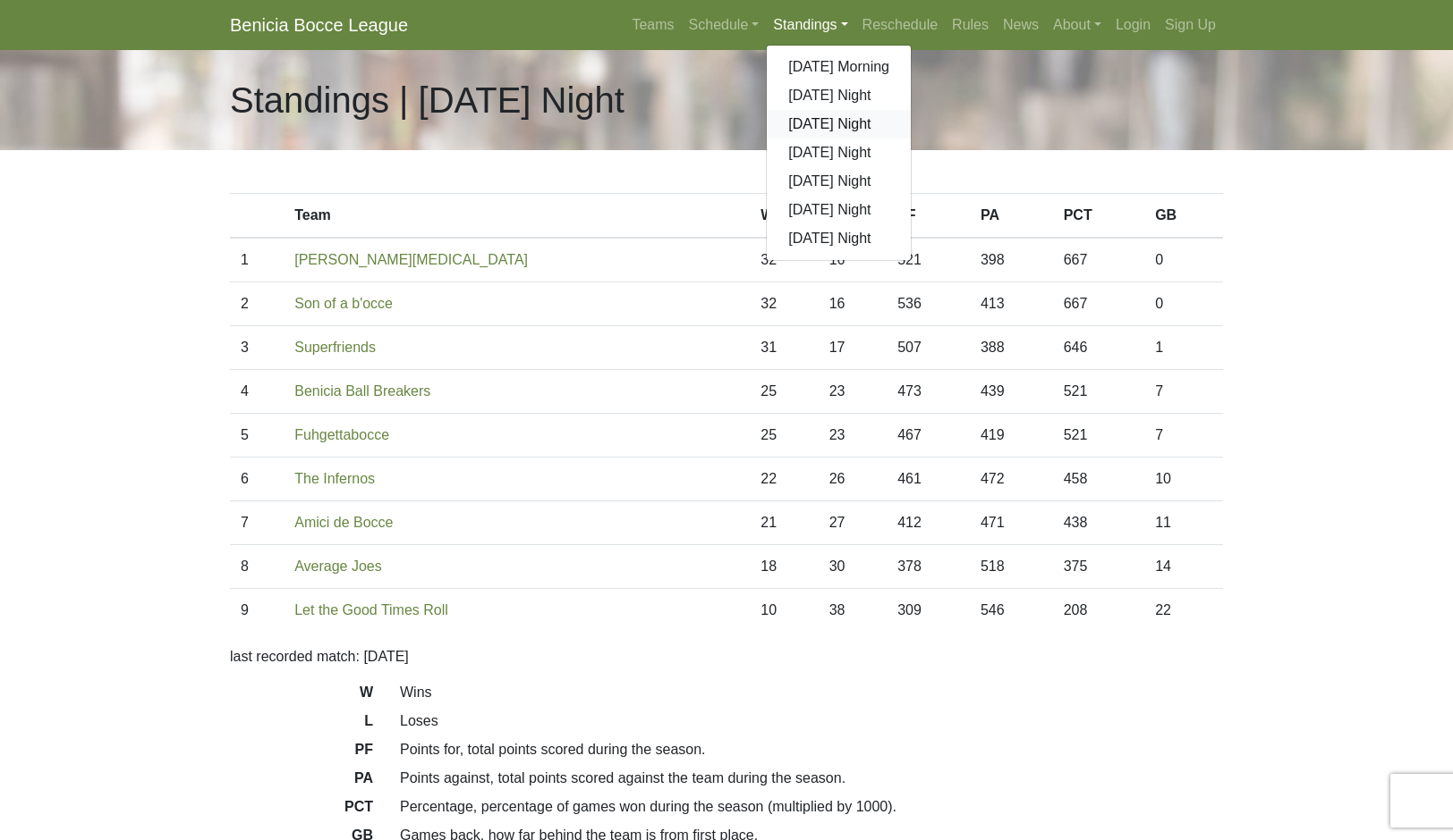
click at [892, 139] on link "[DATE] Night" at bounding box center [838, 124] width 144 height 29
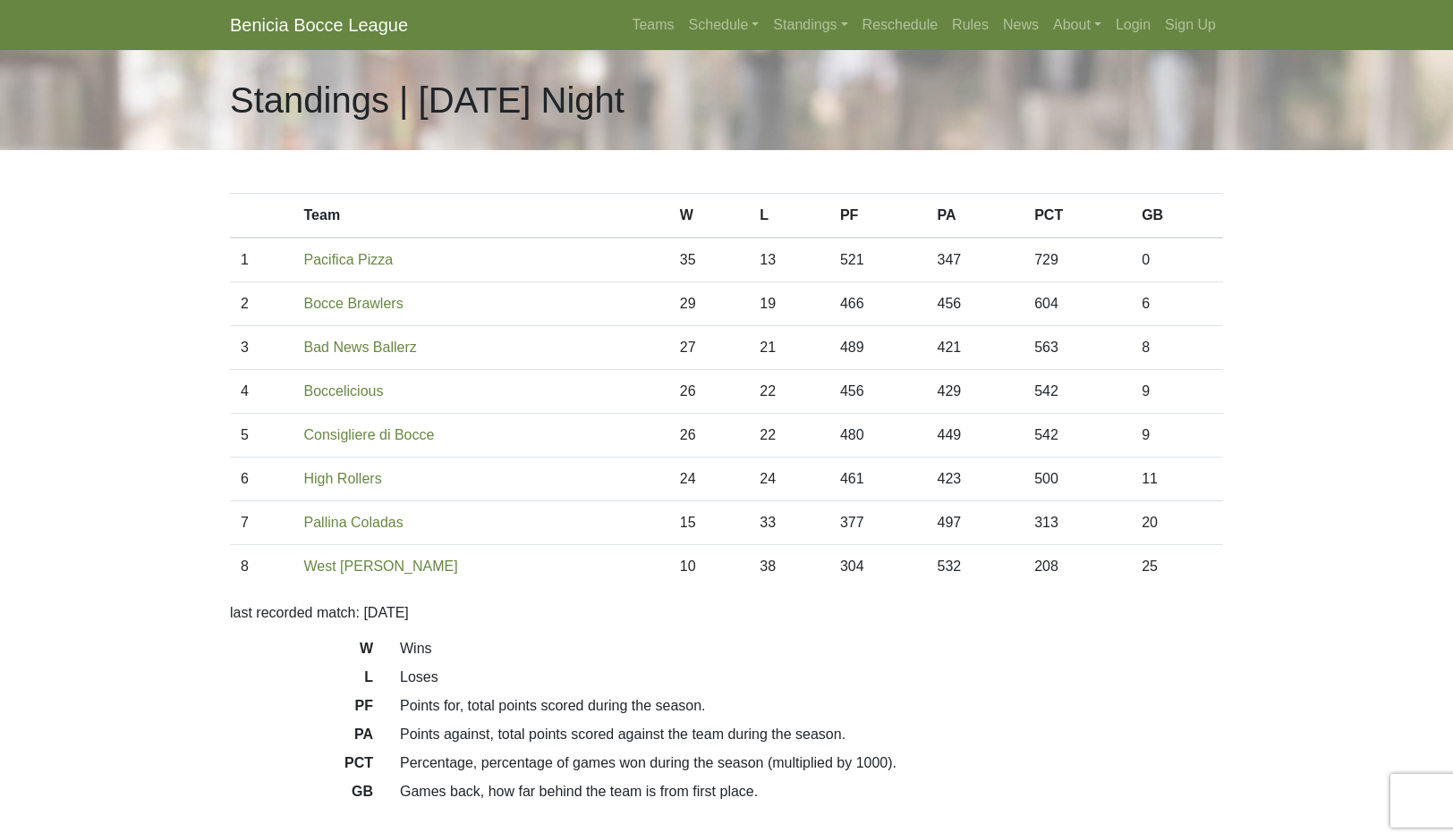
click at [854, 43] on link "Standings" at bounding box center [809, 25] width 89 height 36
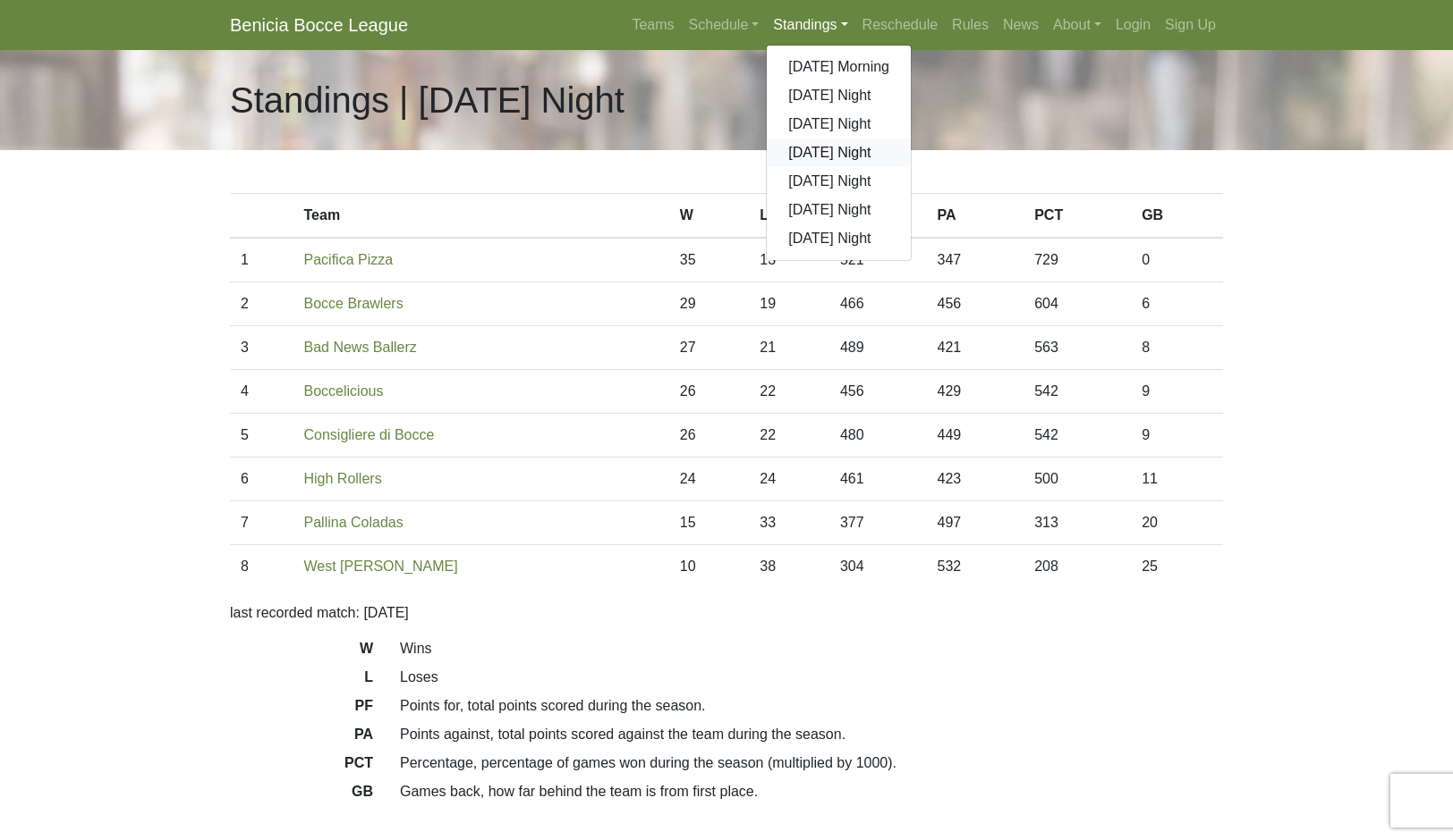
click at [899, 167] on link "[DATE] Night" at bounding box center [838, 153] width 144 height 29
